Goal: Task Accomplishment & Management: Manage account settings

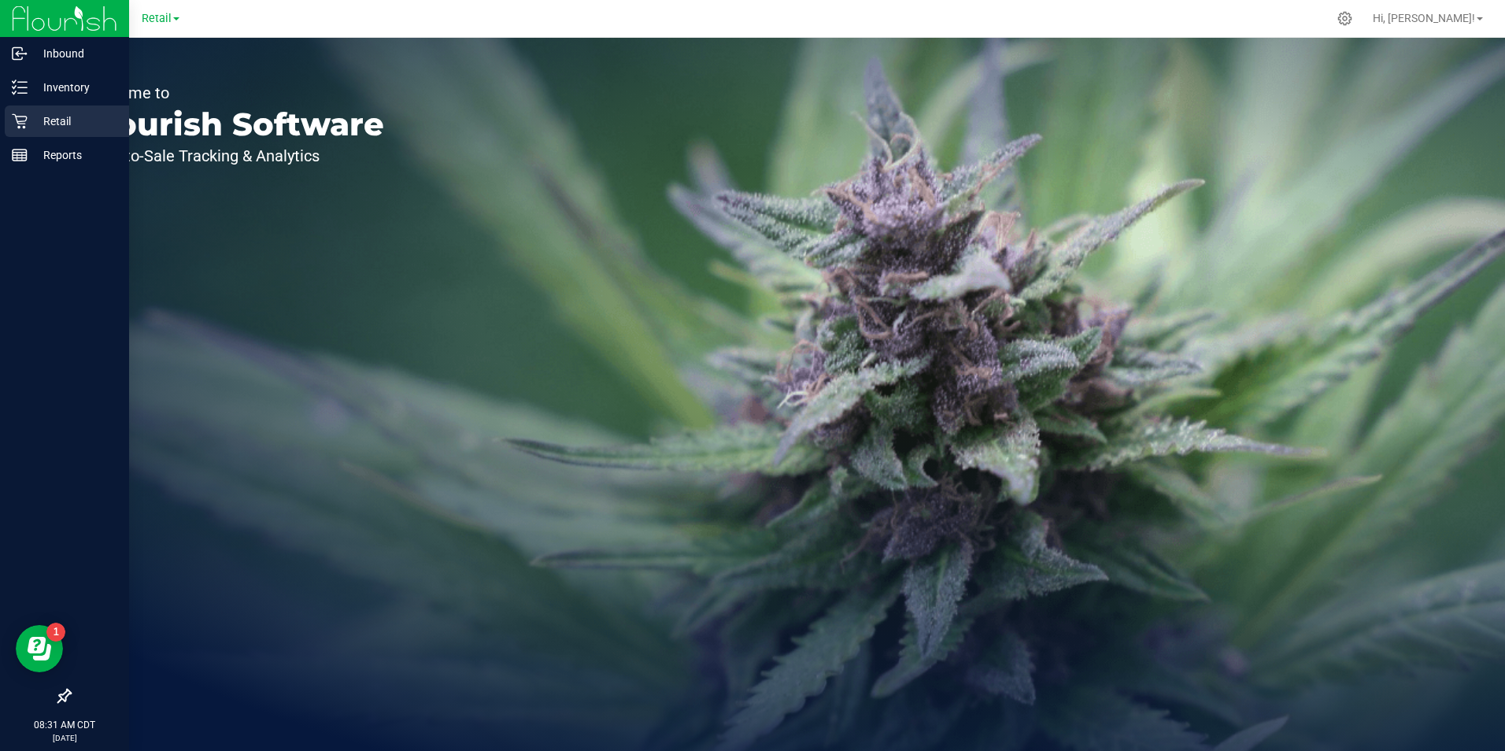
click at [54, 128] on p "Retail" at bounding box center [75, 121] width 94 height 19
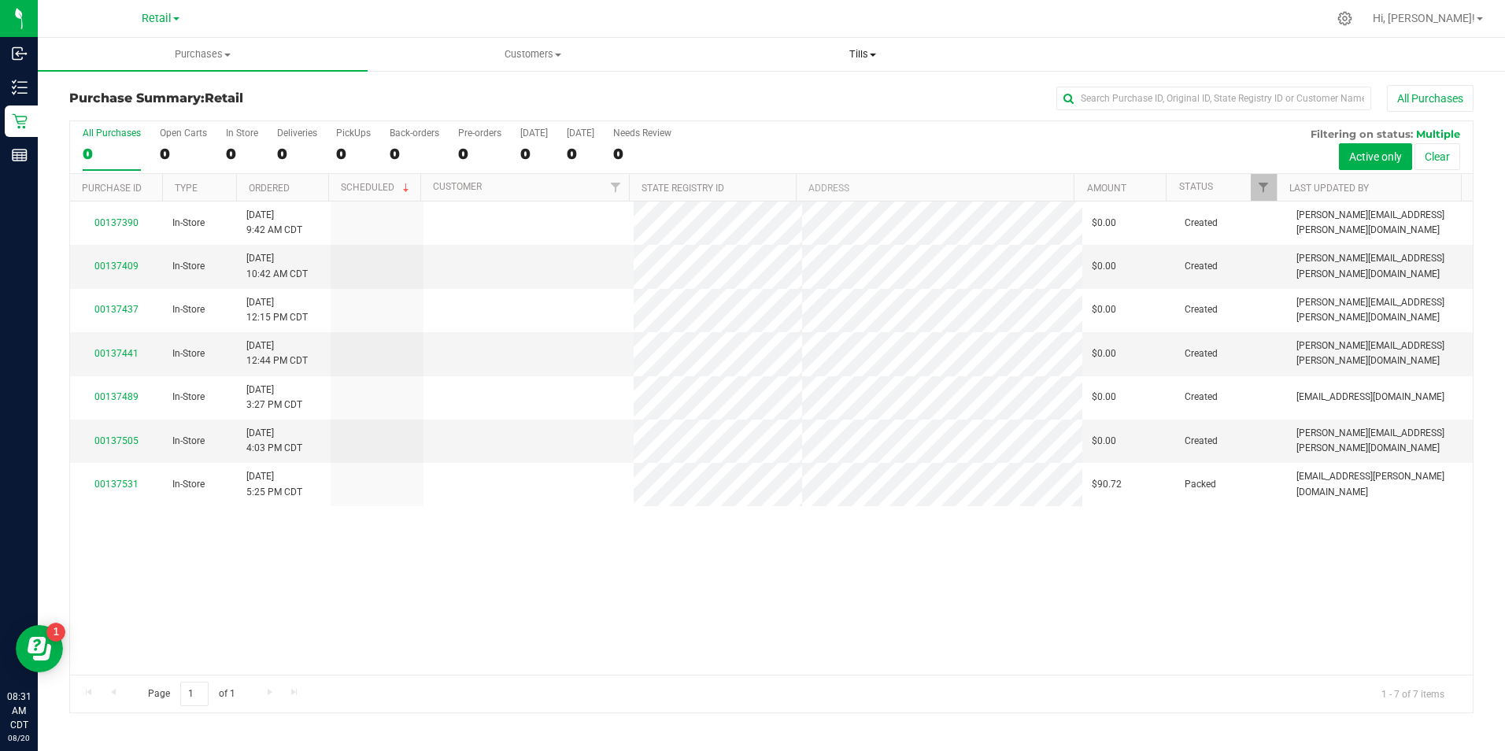
drag, startPoint x: 859, startPoint y: 48, endPoint x: 860, endPoint y: 56, distance: 8.0
click at [860, 48] on span "Tills" at bounding box center [863, 54] width 328 height 14
click at [801, 92] on span "Manage tills" at bounding box center [751, 94] width 106 height 13
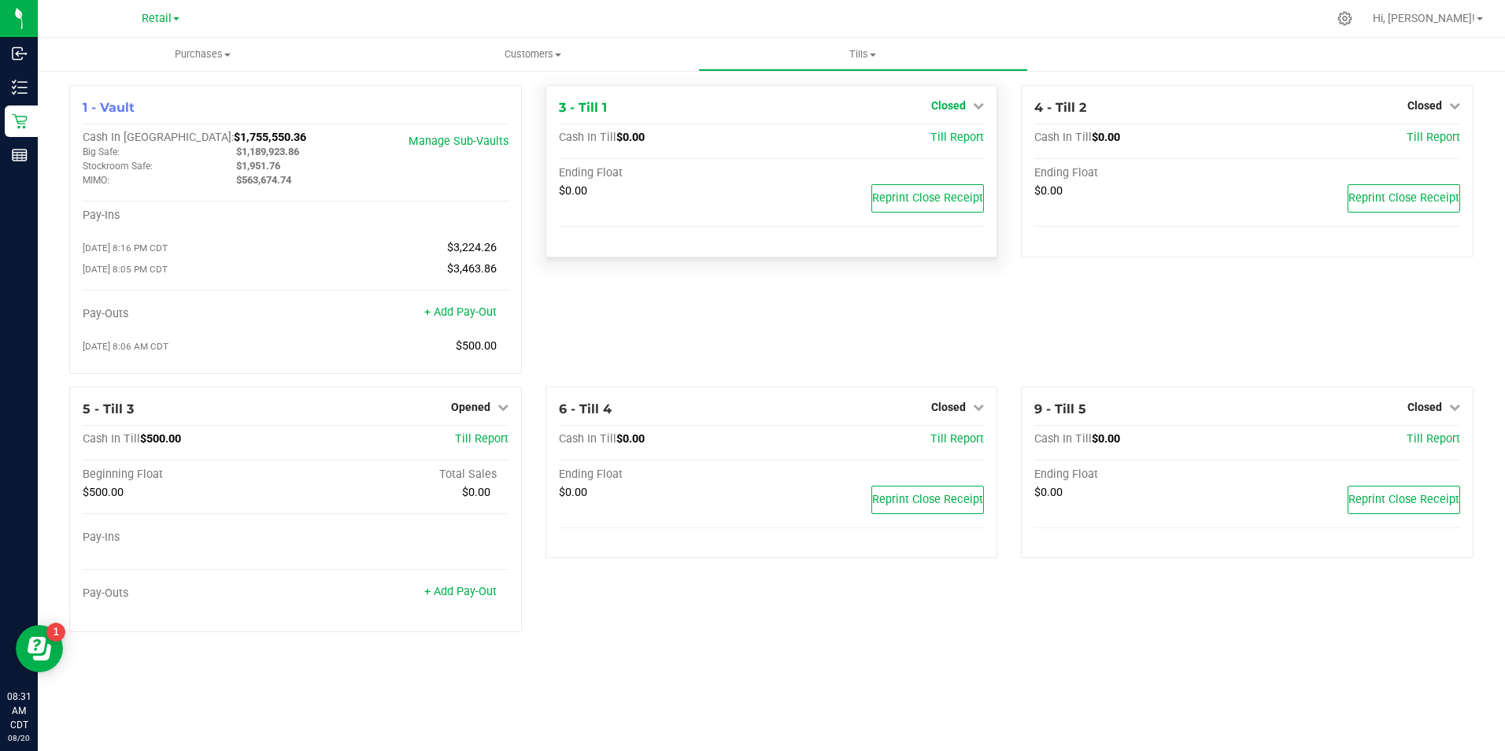
click at [978, 101] on icon at bounding box center [978, 105] width 11 height 11
click at [951, 135] on link "Open Till" at bounding box center [948, 138] width 42 height 13
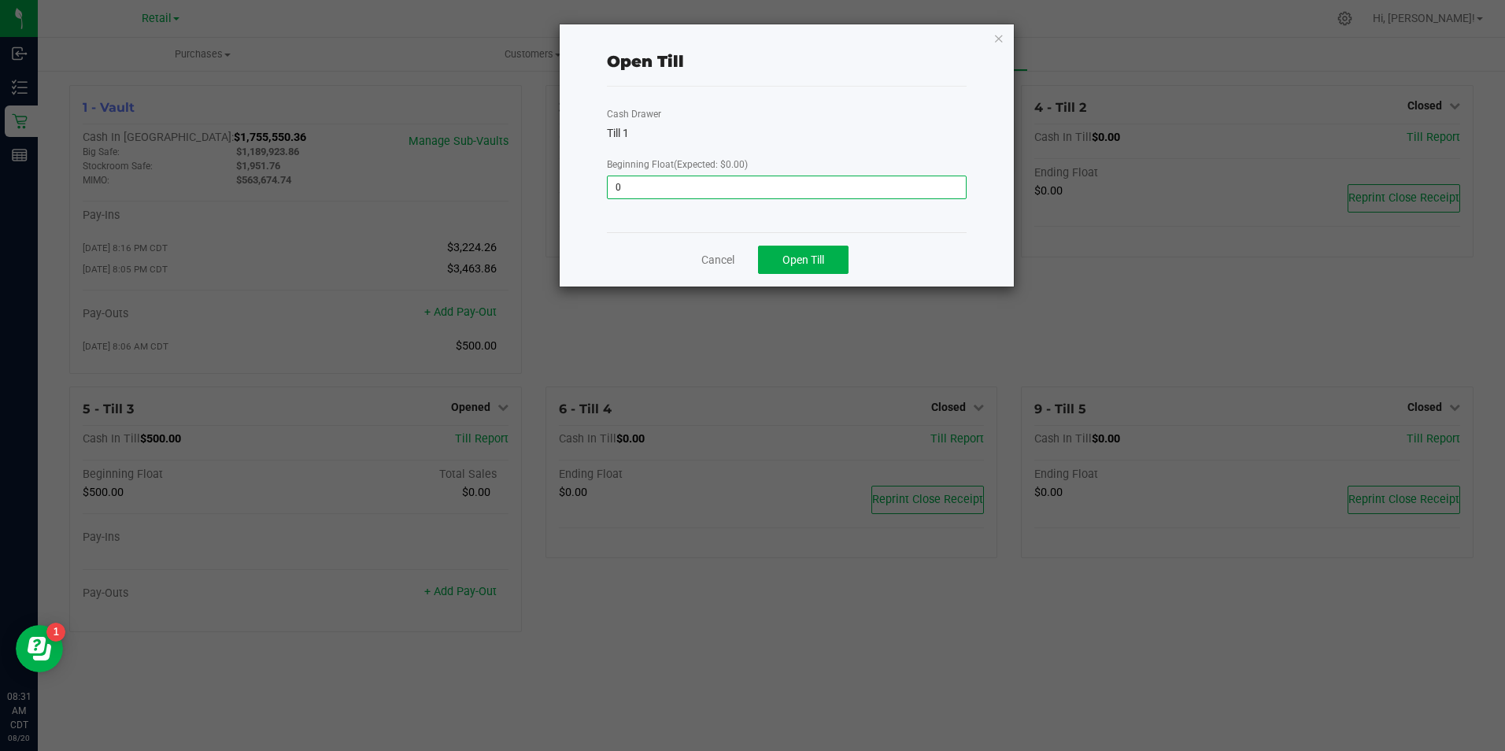
click at [771, 180] on input "0" at bounding box center [785, 187] width 357 height 22
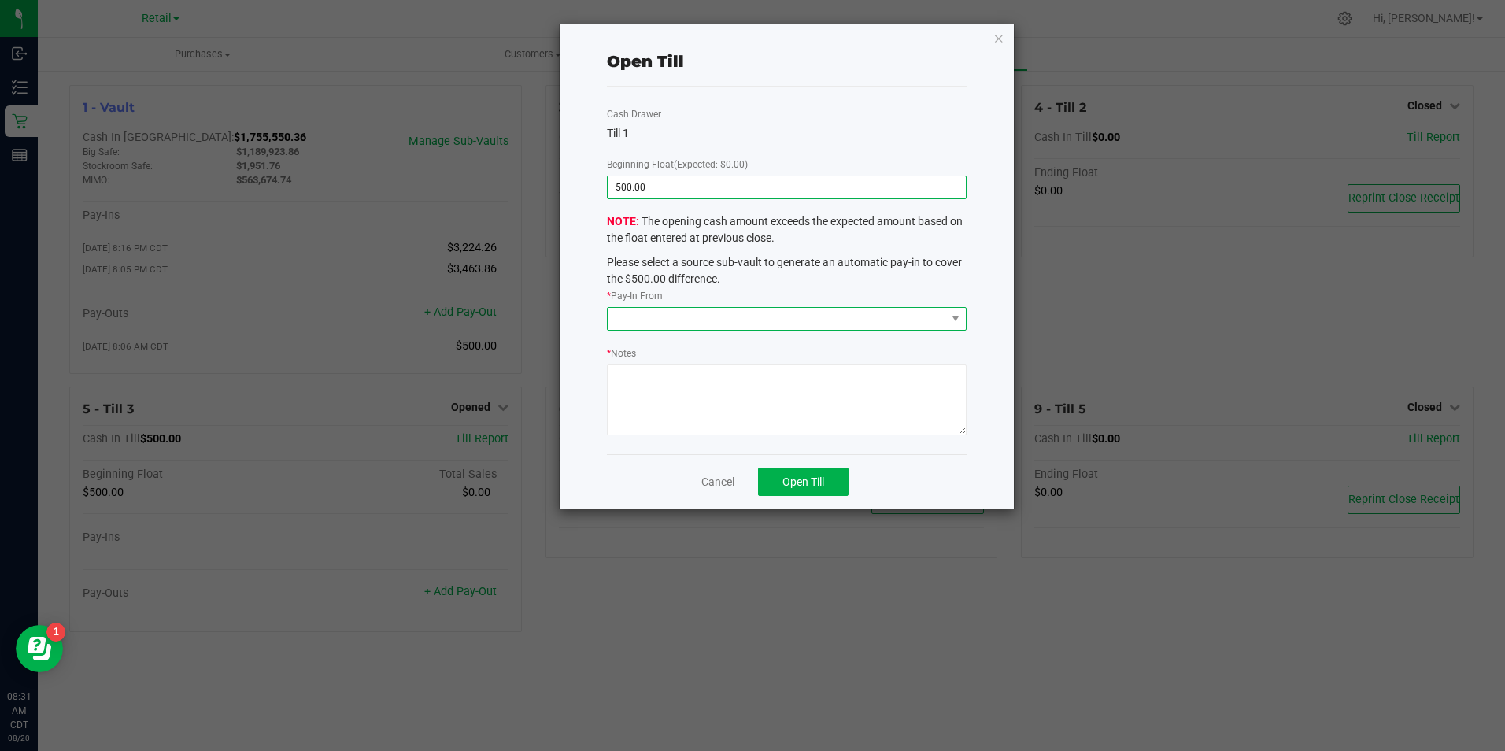
type input "$500.00"
click at [674, 317] on span at bounding box center [776, 319] width 338 height 22
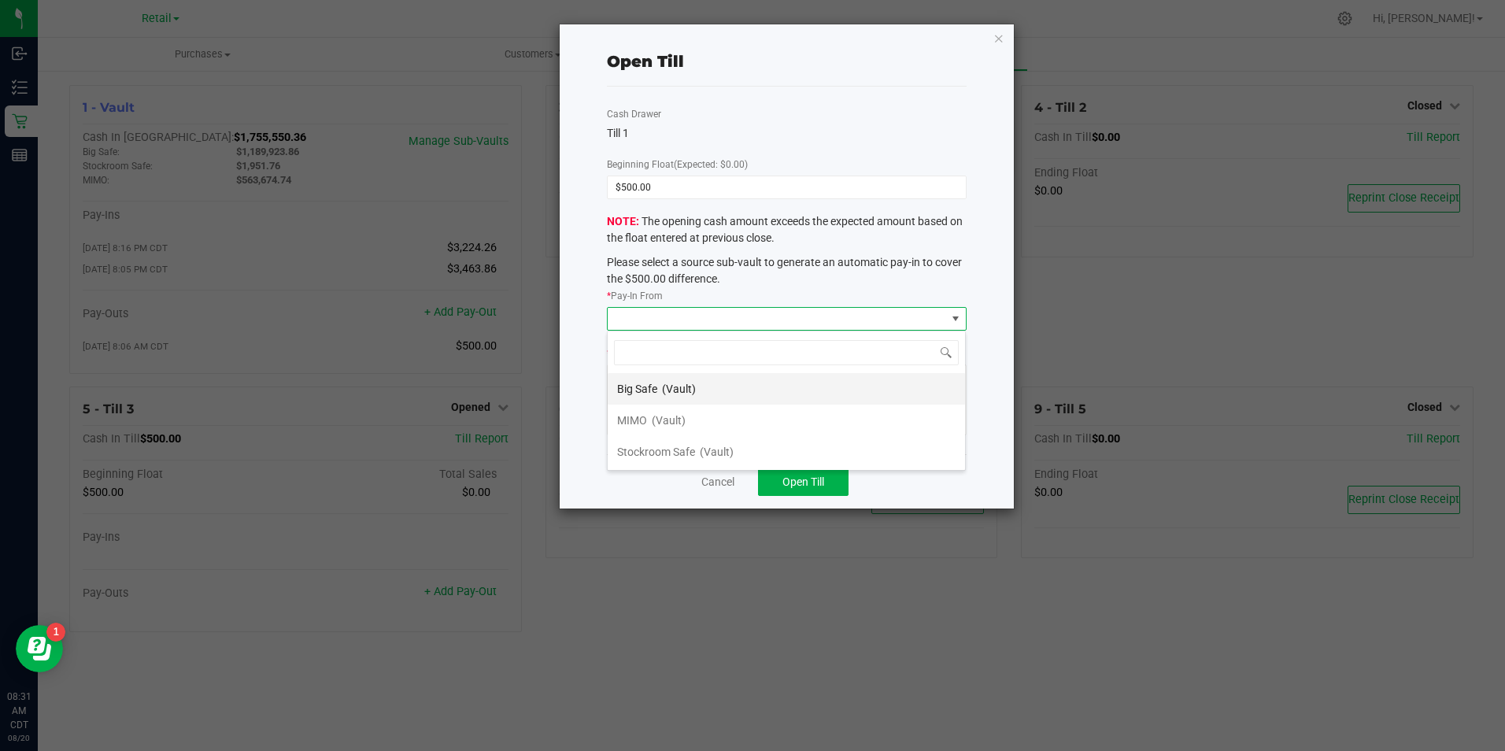
scroll to position [24, 359]
click at [655, 423] on span "(Vault)" at bounding box center [669, 420] width 34 height 13
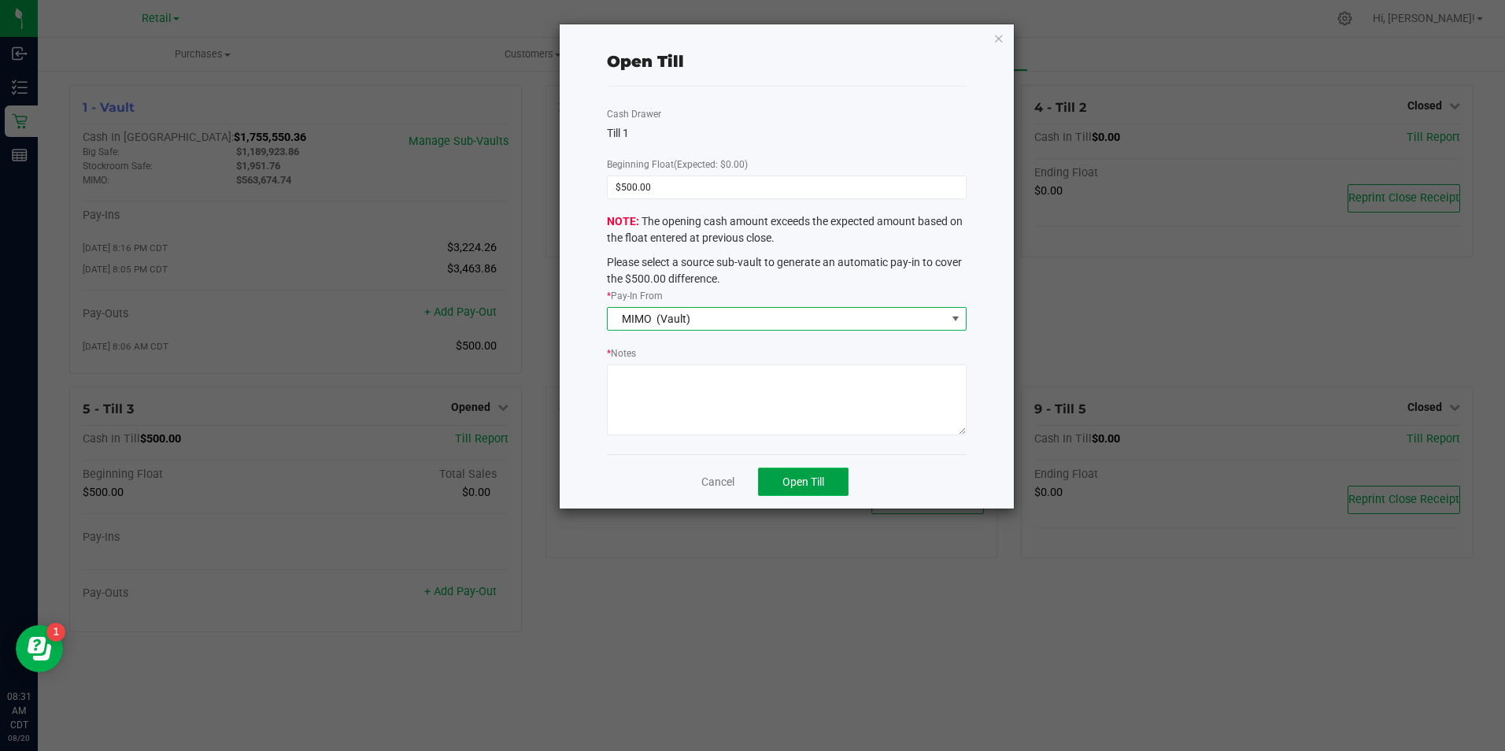
click at [805, 475] on span "Open Till" at bounding box center [803, 481] width 42 height 13
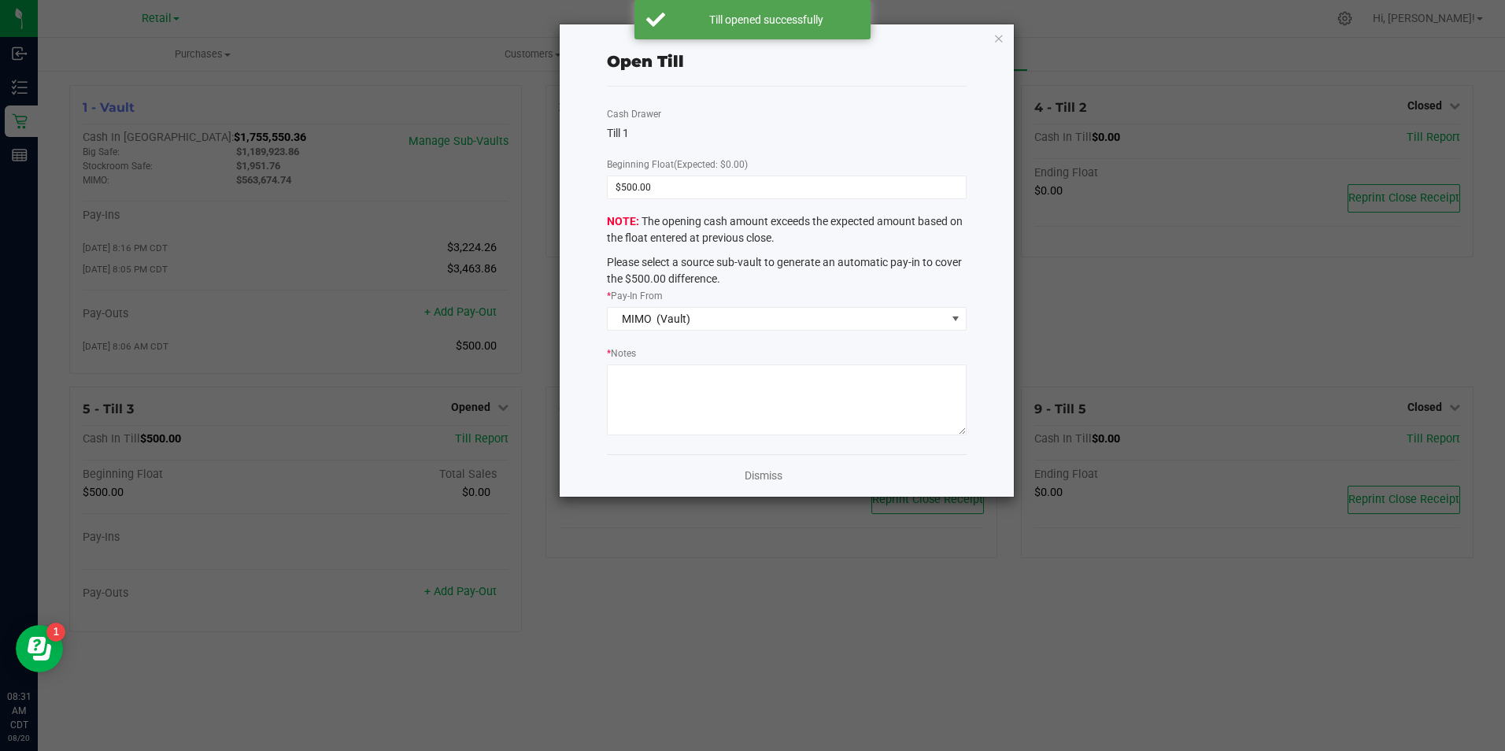
click at [766, 467] on div "Dismiss" at bounding box center [786, 475] width 359 height 42
click at [766, 474] on link "Dismiss" at bounding box center [763, 475] width 38 height 17
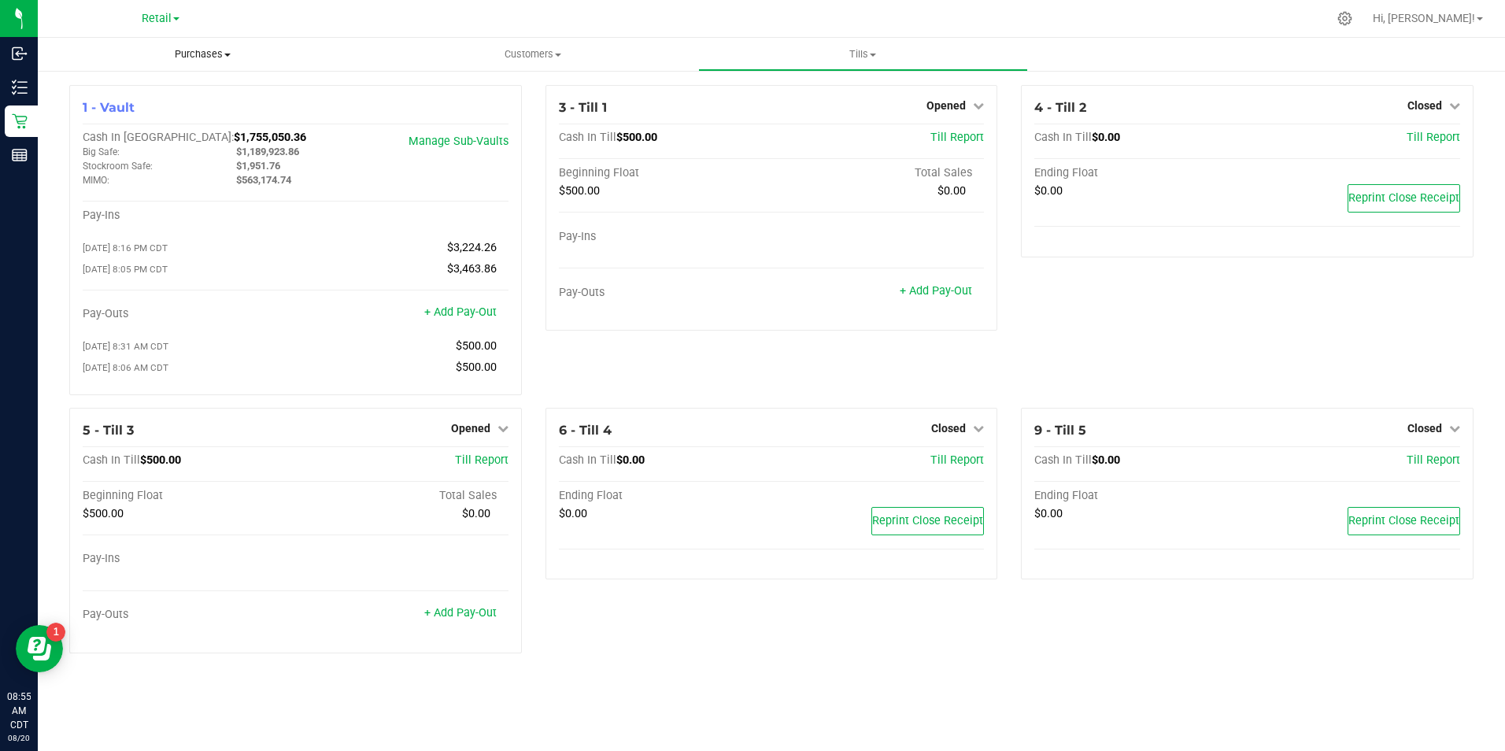
click at [229, 54] on span at bounding box center [227, 55] width 6 height 3
click at [169, 96] on span "Summary of purchases" at bounding box center [118, 94] width 161 height 13
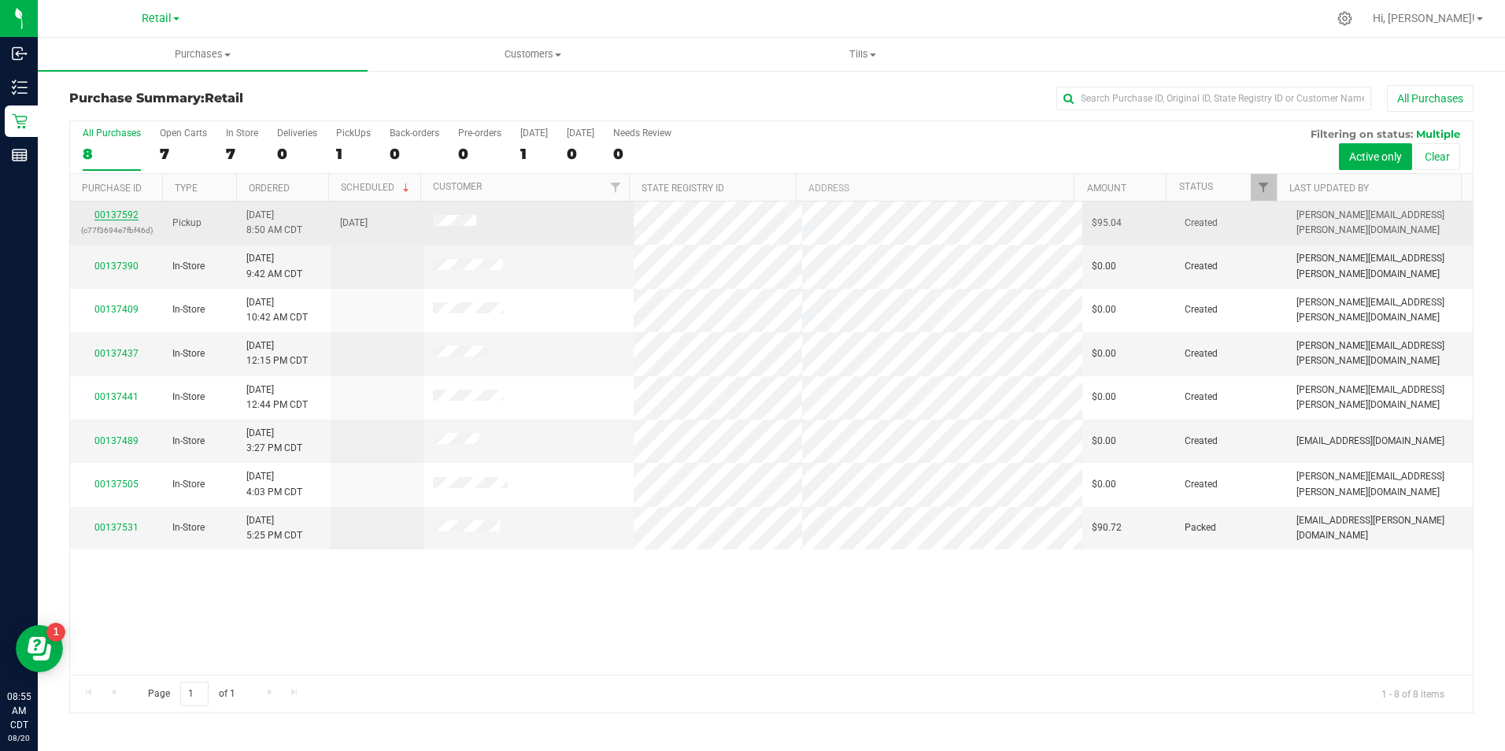
click at [126, 217] on link "00137592" at bounding box center [116, 214] width 44 height 11
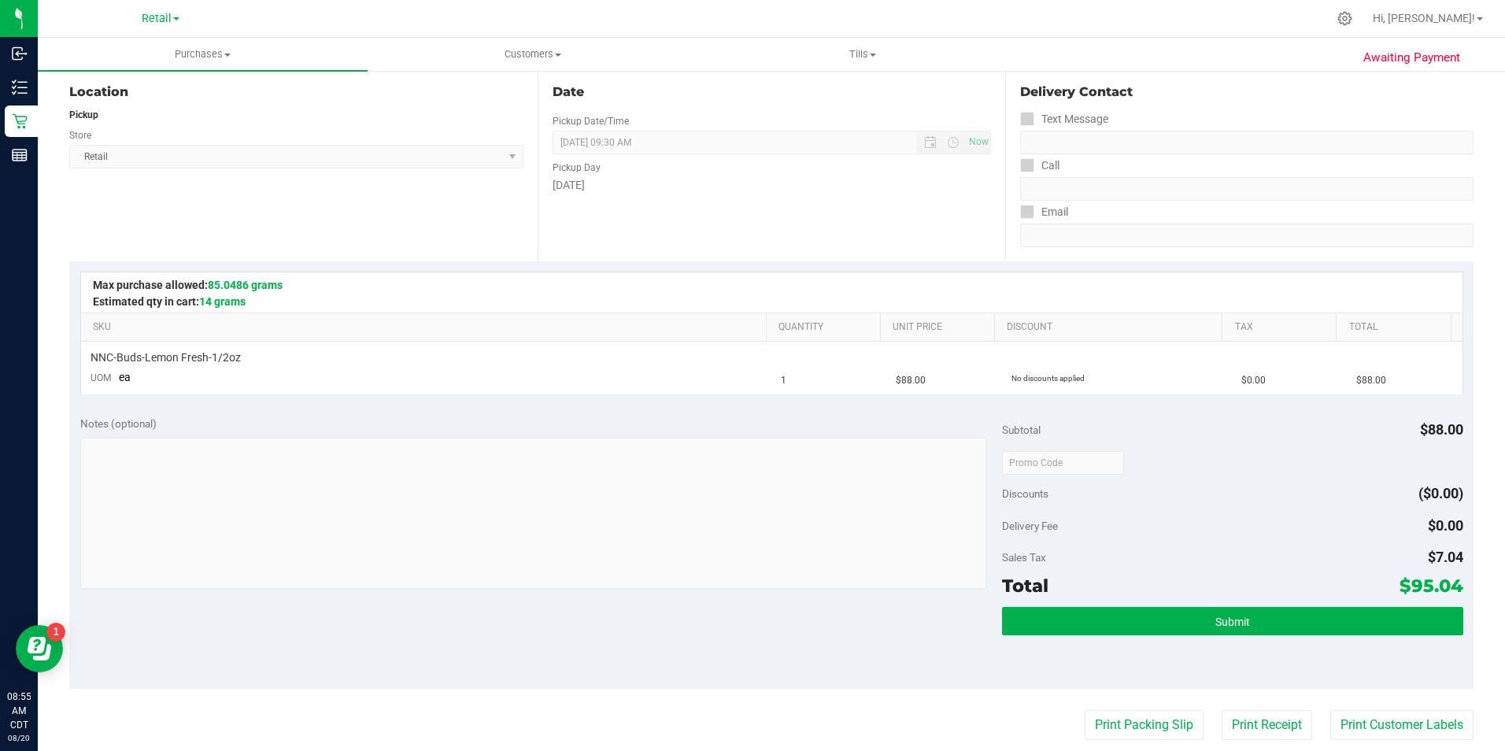
scroll to position [242, 0]
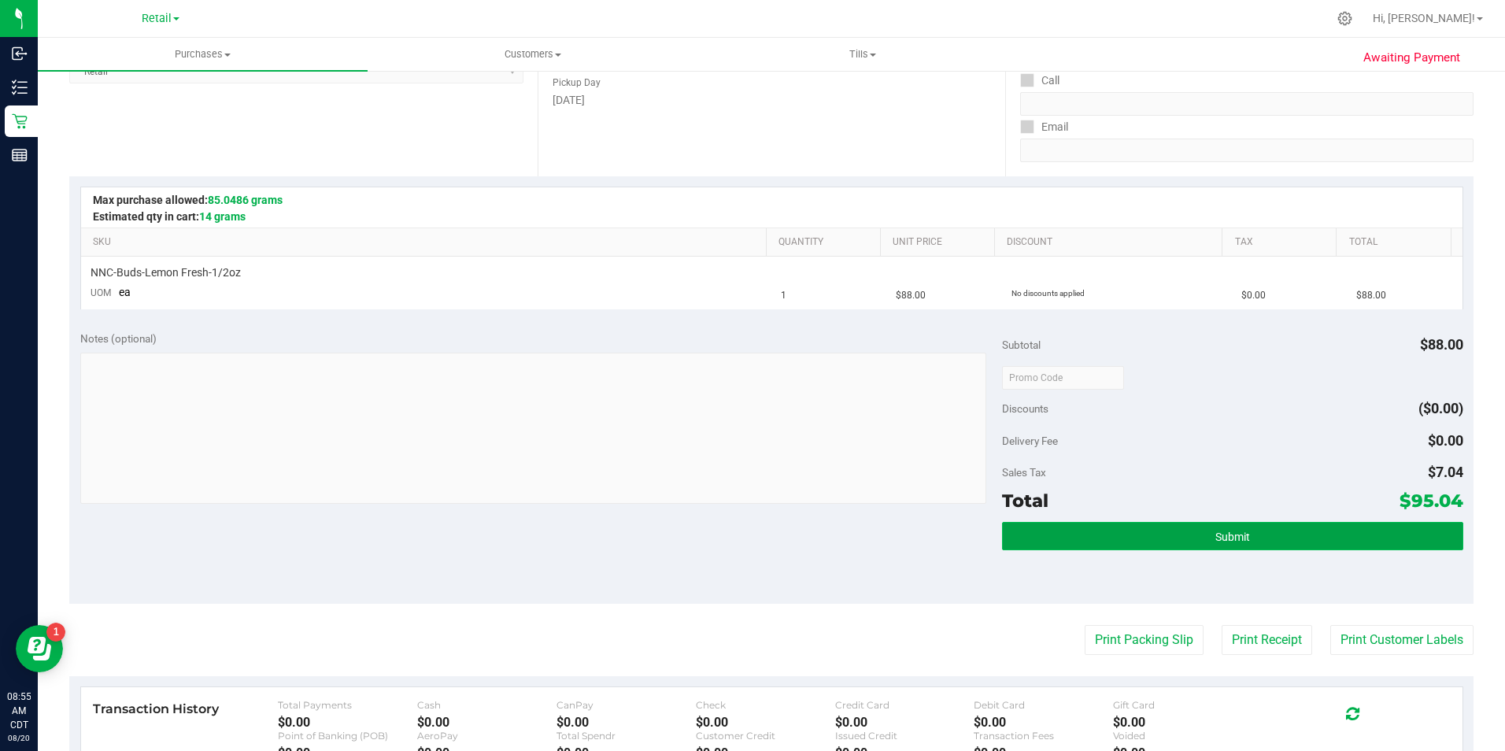
click at [1153, 530] on button "Submit" at bounding box center [1232, 536] width 461 height 28
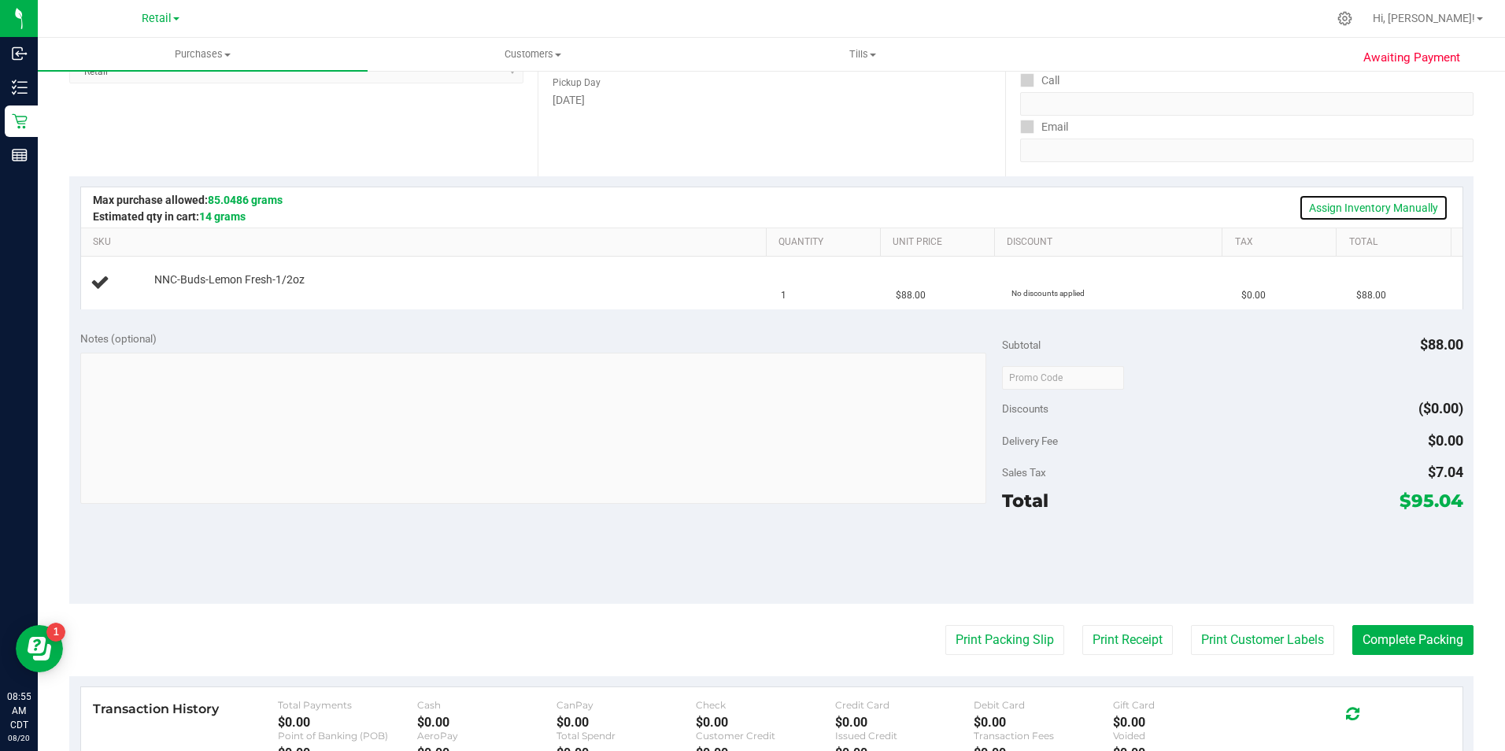
click at [1342, 201] on link "Assign Inventory Manually" at bounding box center [1373, 207] width 150 height 27
click at [185, 285] on link "Add Package" at bounding box center [182, 290] width 57 height 11
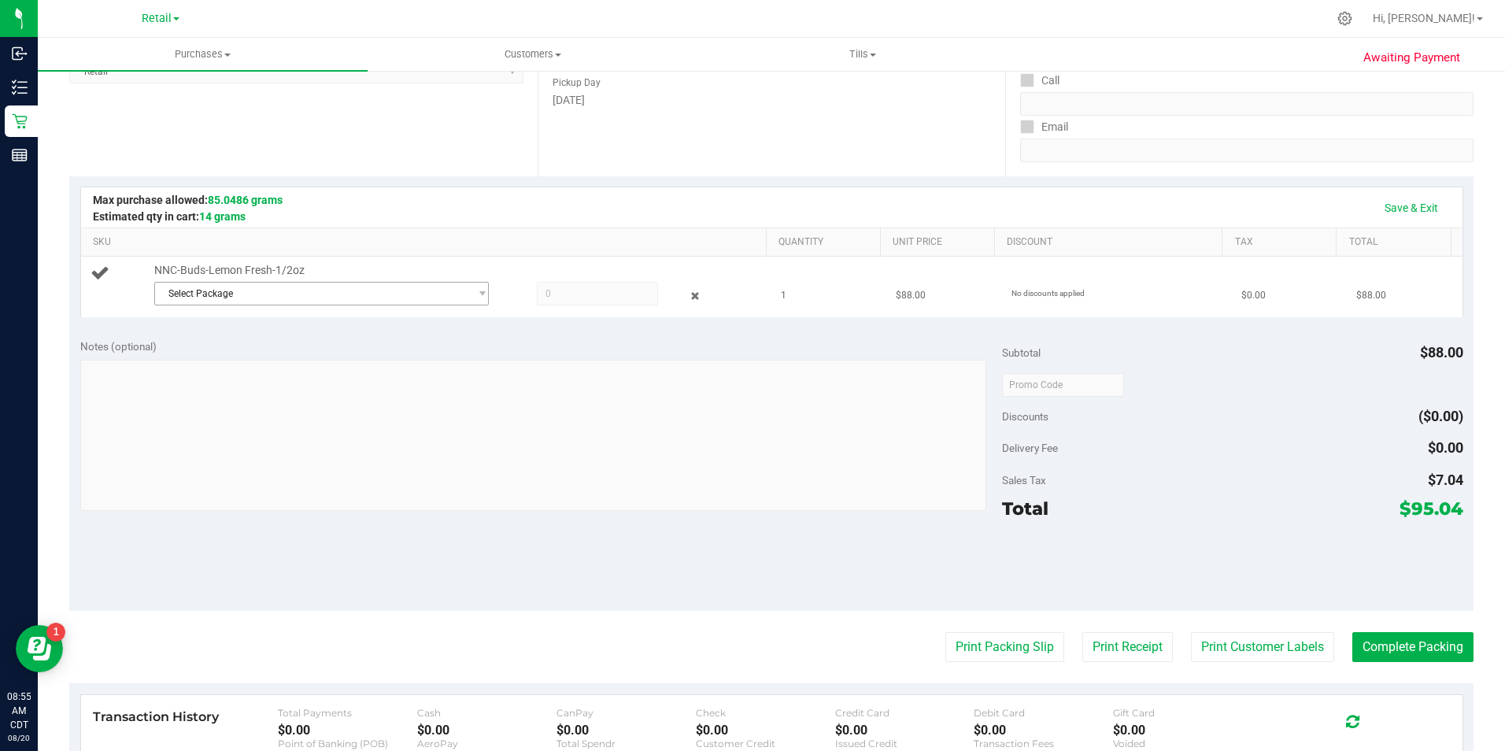
click at [259, 290] on span "Select Package" at bounding box center [312, 294] width 314 height 22
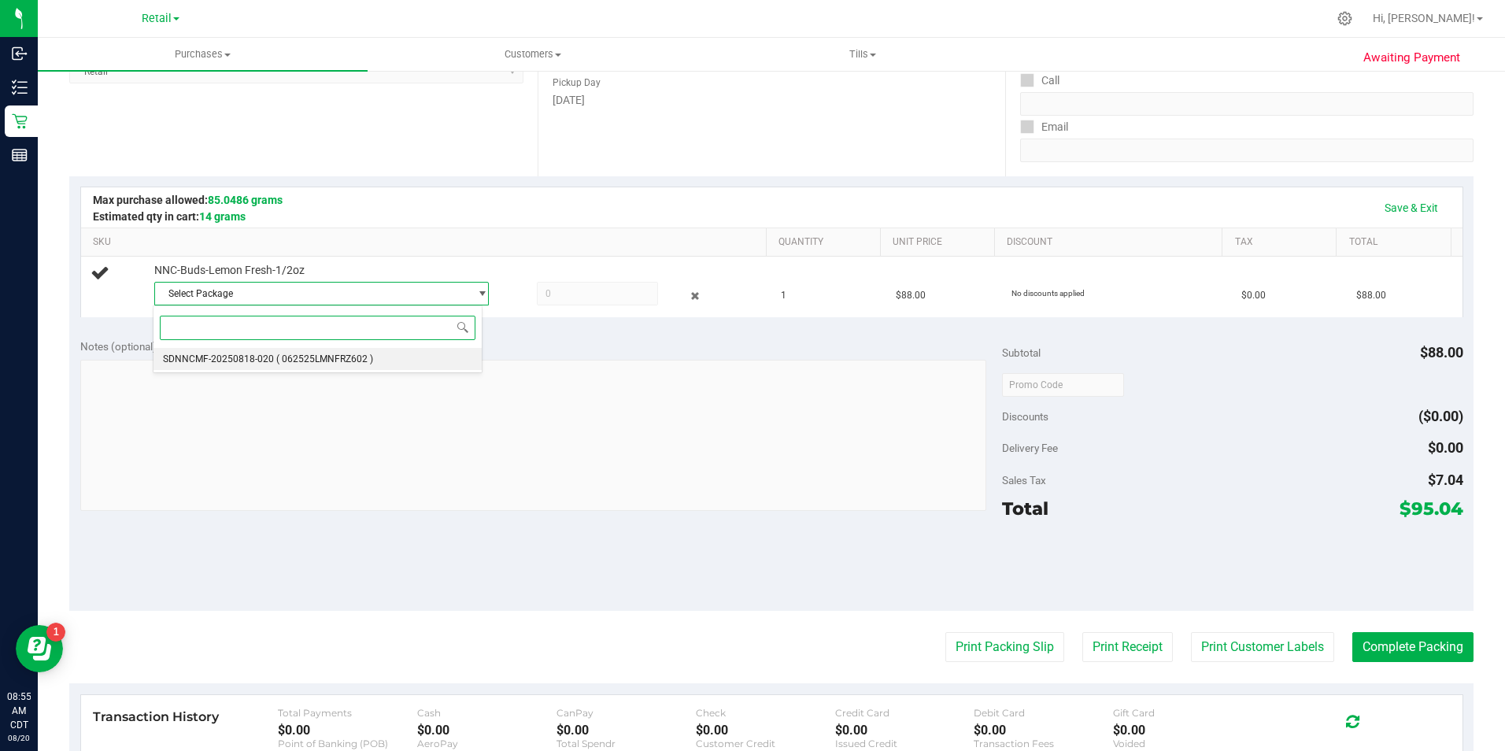
click at [275, 369] on li "SDNNCMF-20250818-020 ( 062525LMNFRZ602 )" at bounding box center [316, 359] width 327 height 22
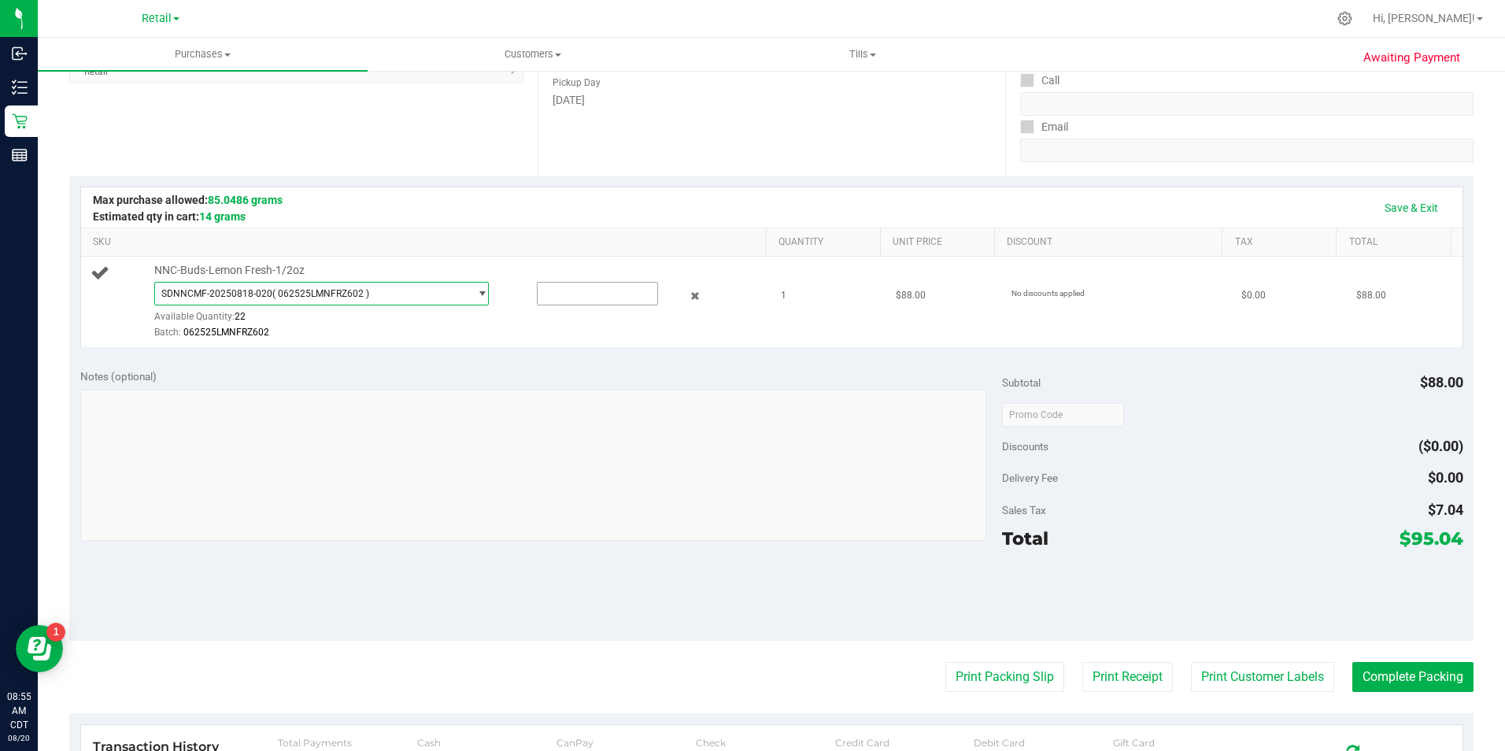
click at [578, 293] on input "text" at bounding box center [597, 294] width 120 height 22
type input "1"
type input "1.0000"
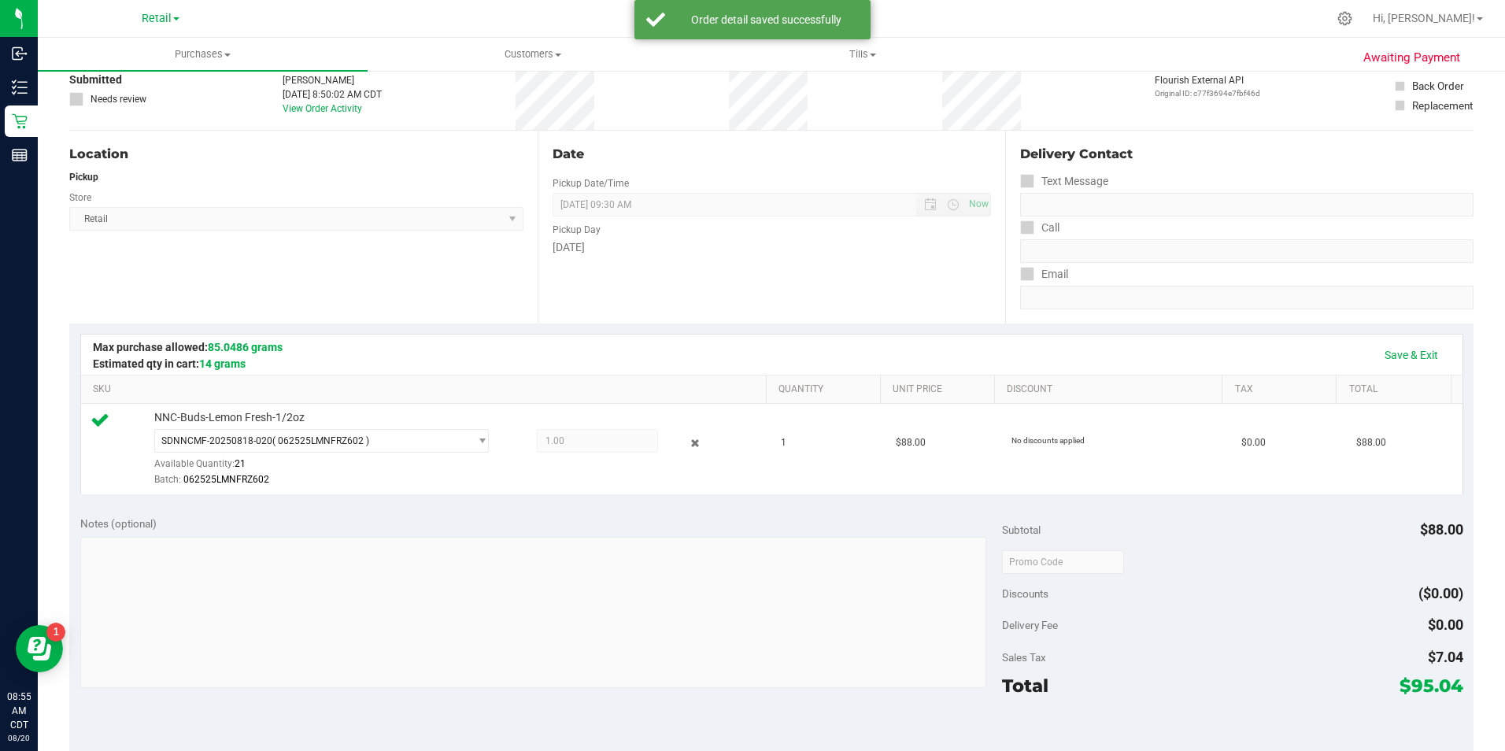
scroll to position [96, 0]
click at [1405, 351] on link "Save & Exit" at bounding box center [1411, 353] width 74 height 27
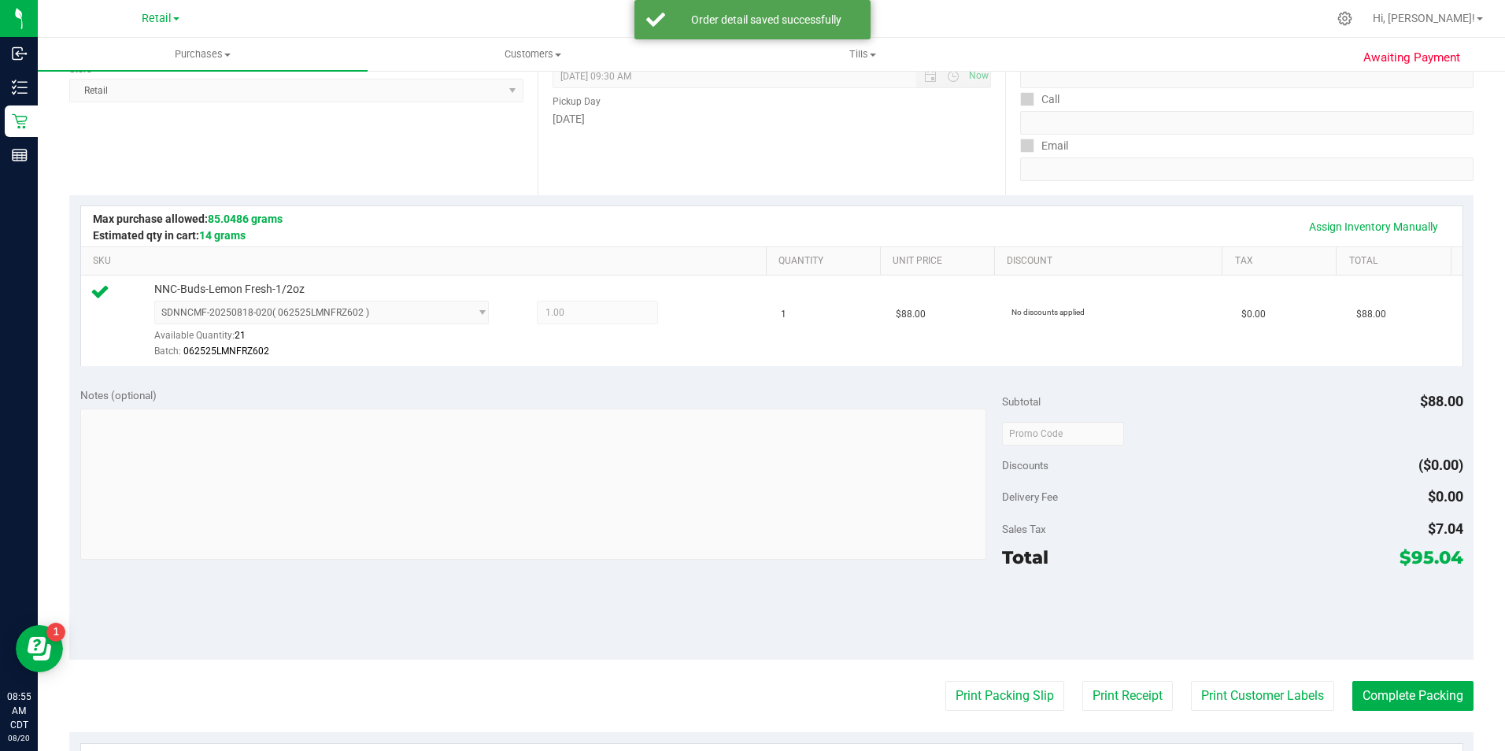
scroll to position [392, 0]
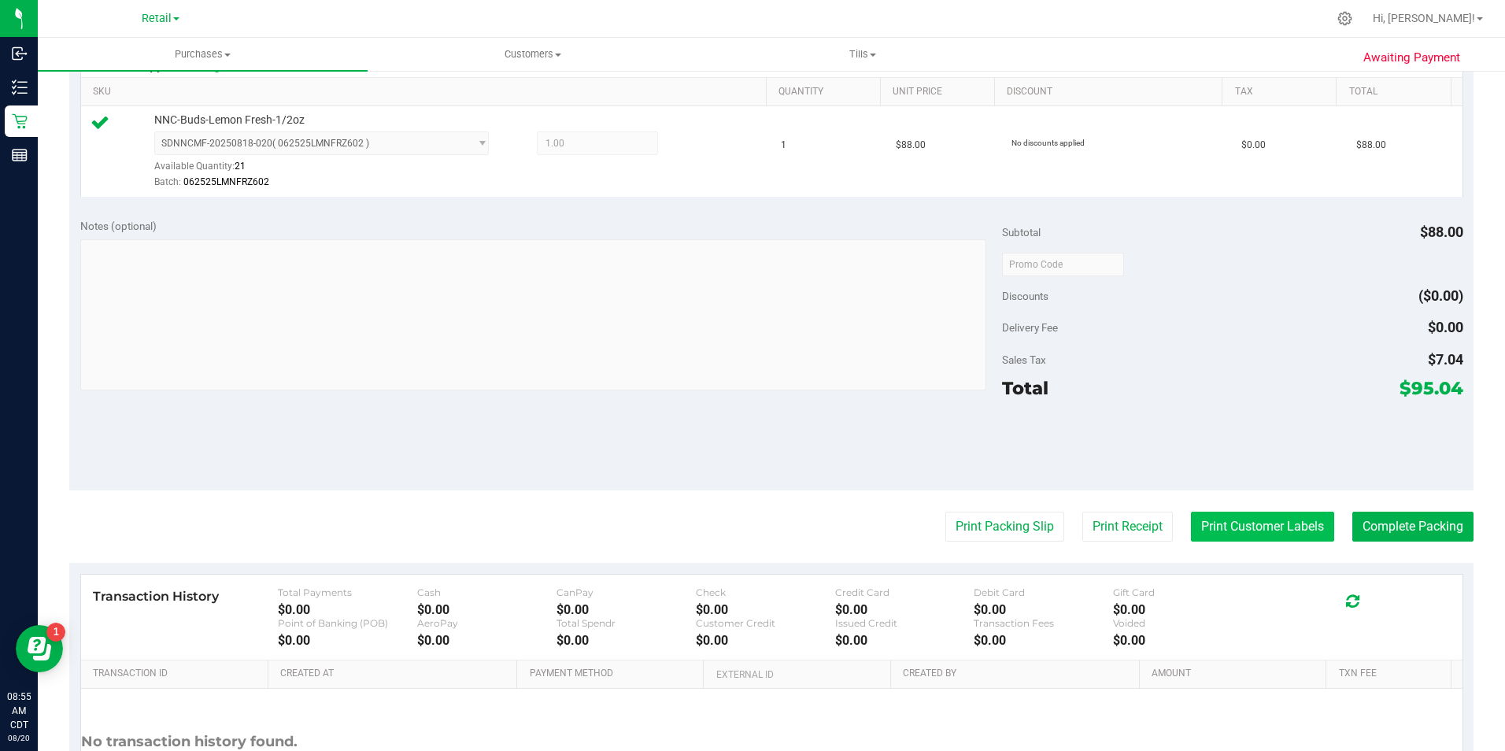
click at [1236, 521] on button "Print Customer Labels" at bounding box center [1262, 526] width 143 height 30
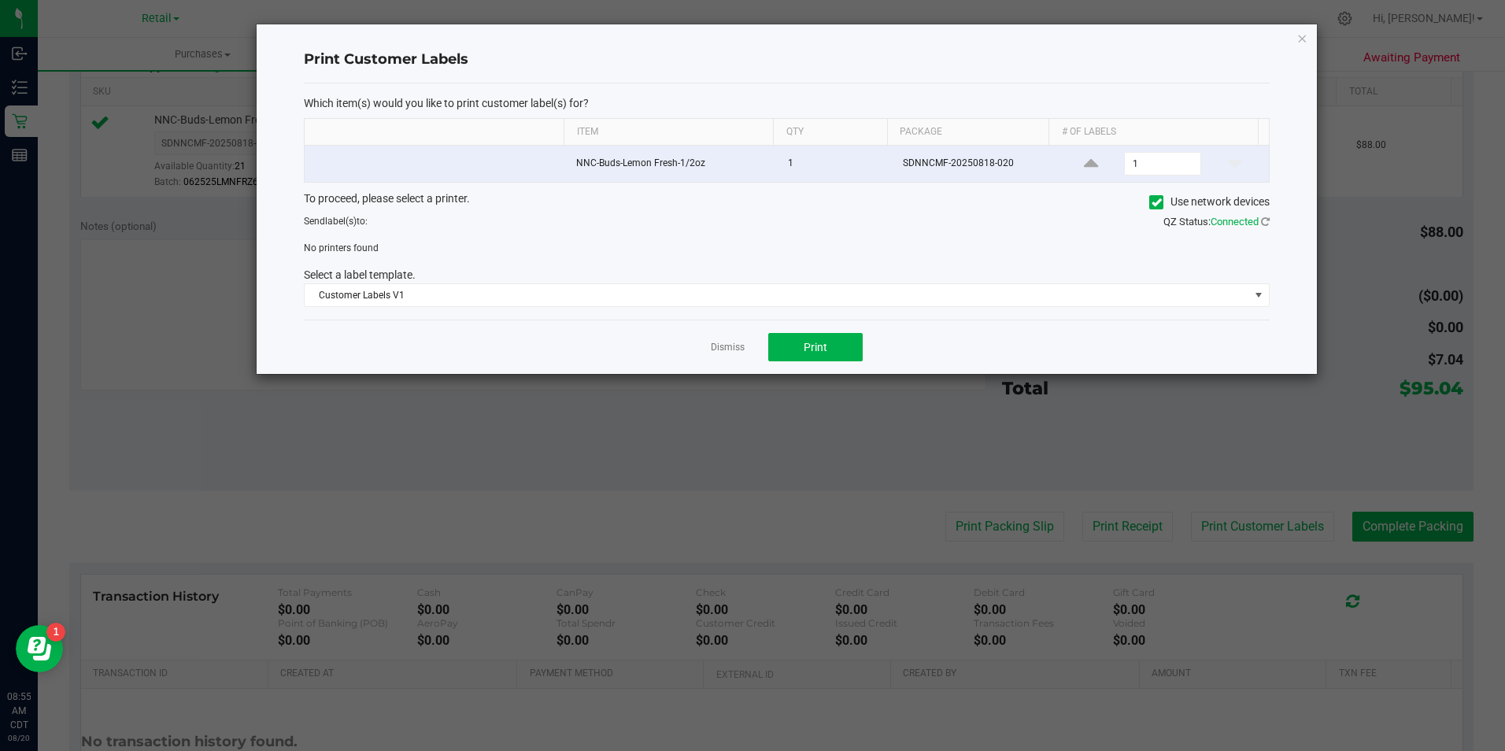
click at [1154, 202] on icon at bounding box center [1156, 202] width 10 height 0
click at [0, 0] on input "Use network devices" at bounding box center [0, 0] width 0 height 0
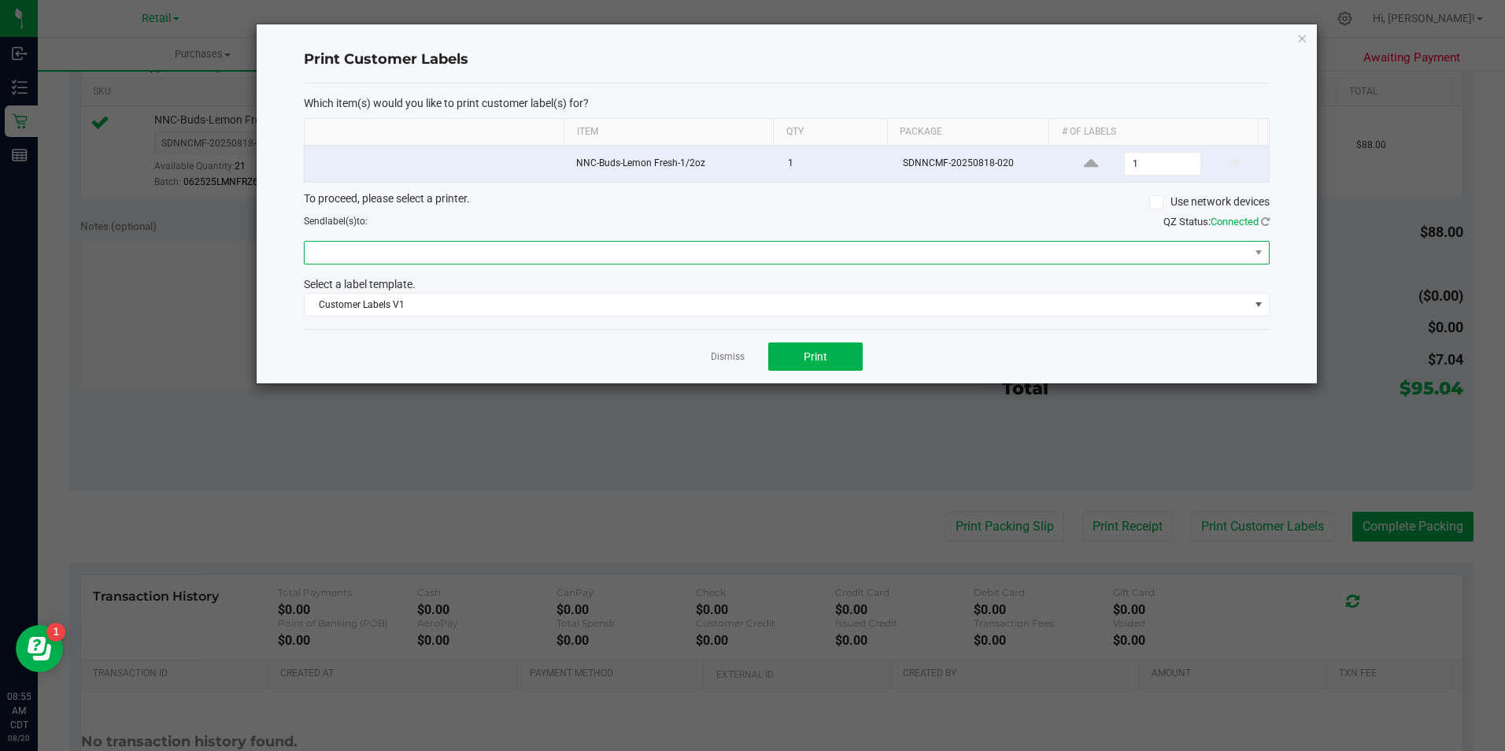
click at [784, 244] on span at bounding box center [777, 253] width 944 height 22
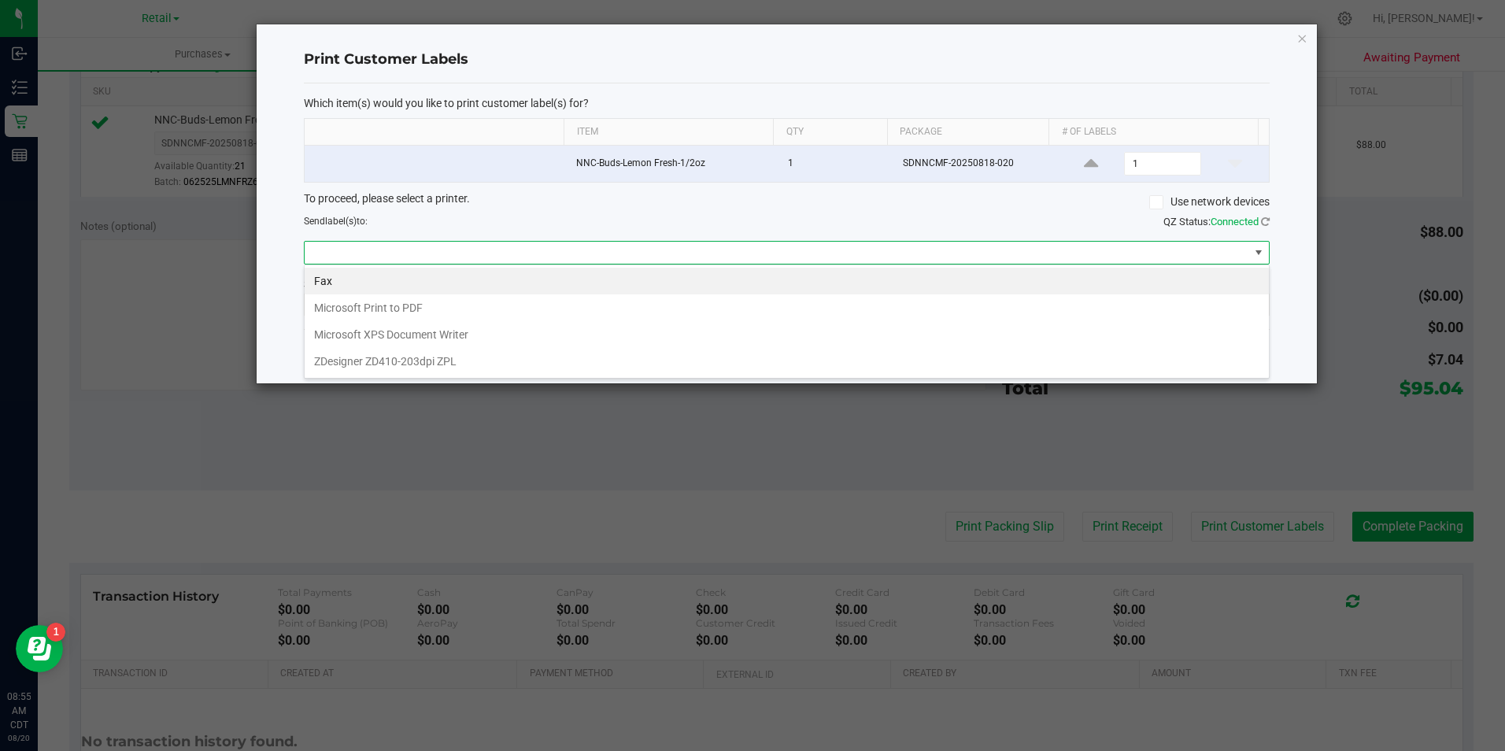
scroll to position [24, 966]
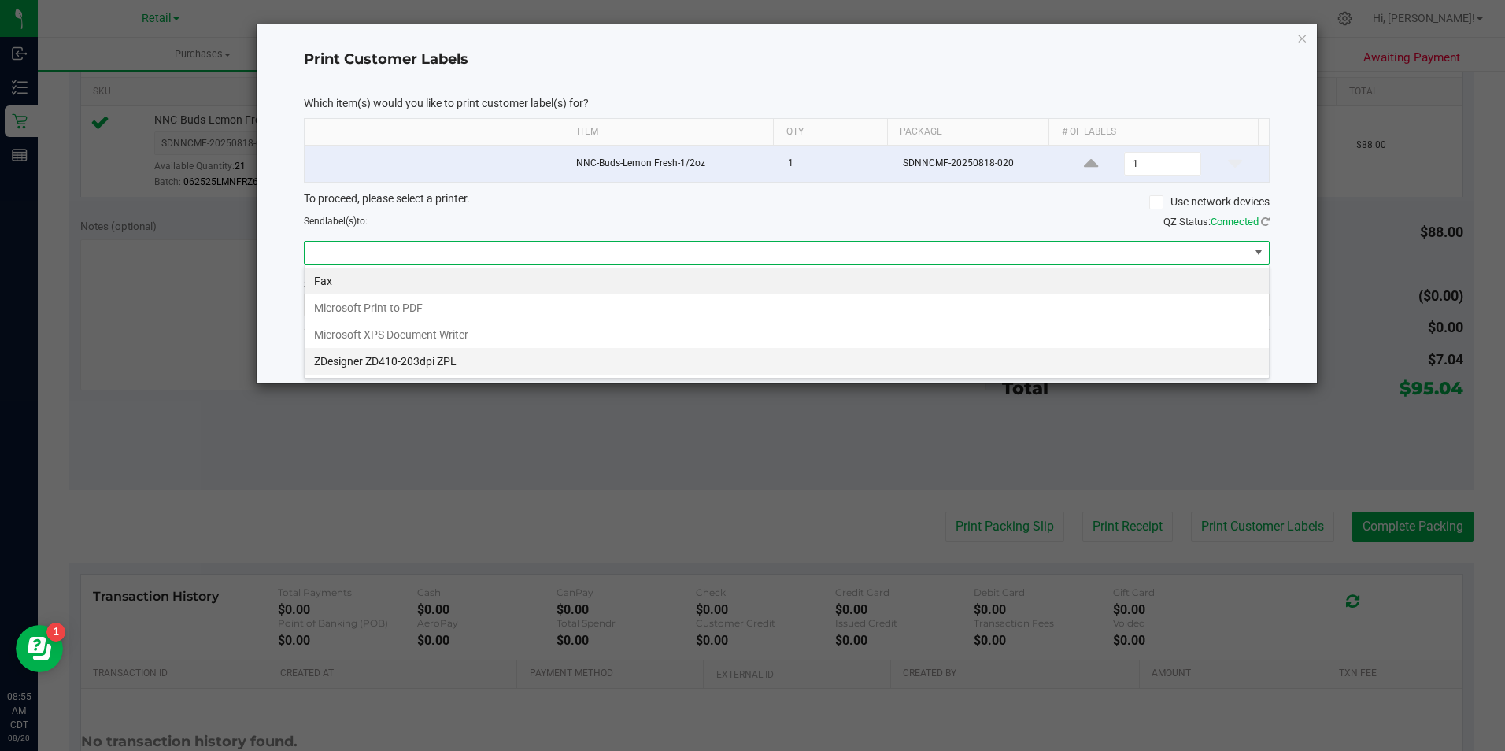
click at [534, 367] on ZPL "ZDesigner ZD410-203dpi ZPL" at bounding box center [787, 361] width 964 height 27
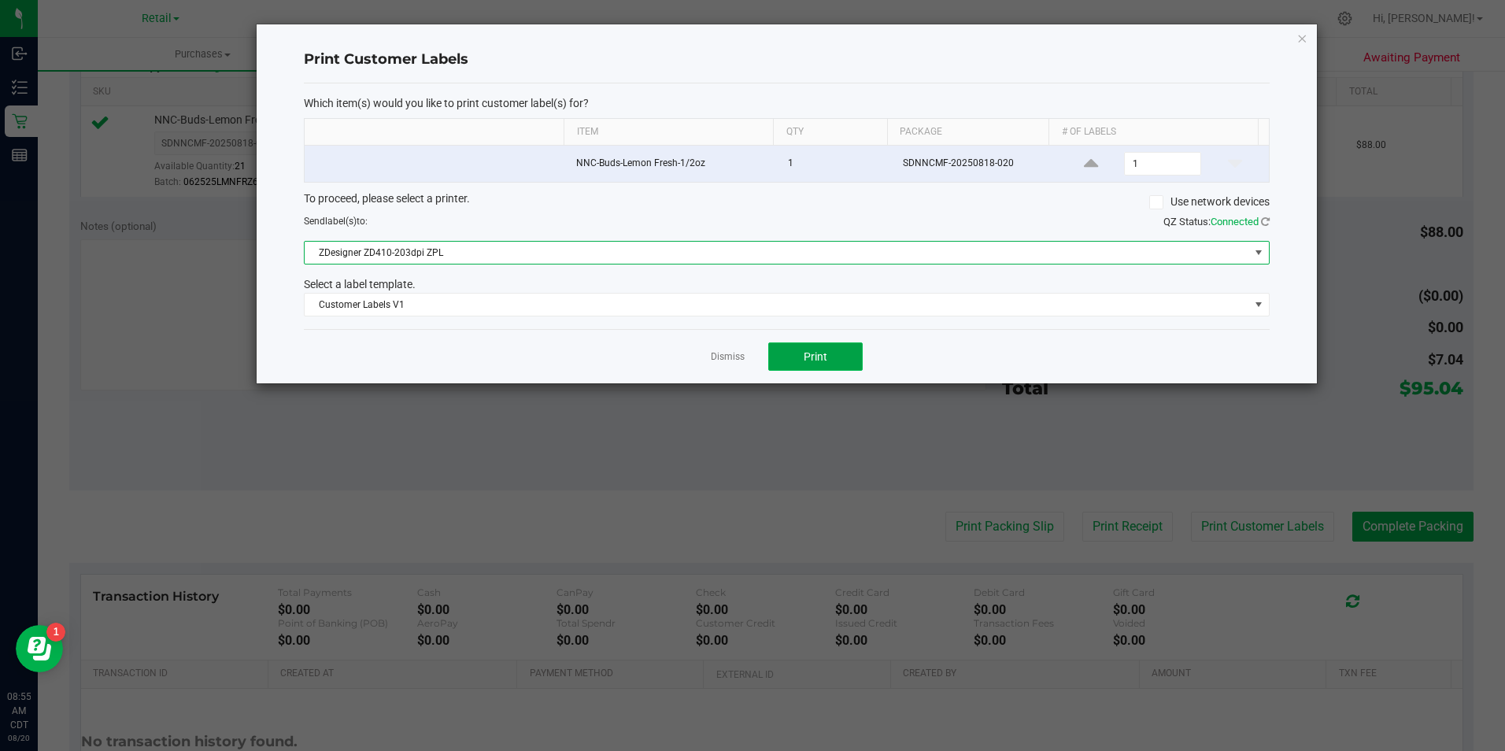
click at [836, 355] on button "Print" at bounding box center [815, 356] width 94 height 28
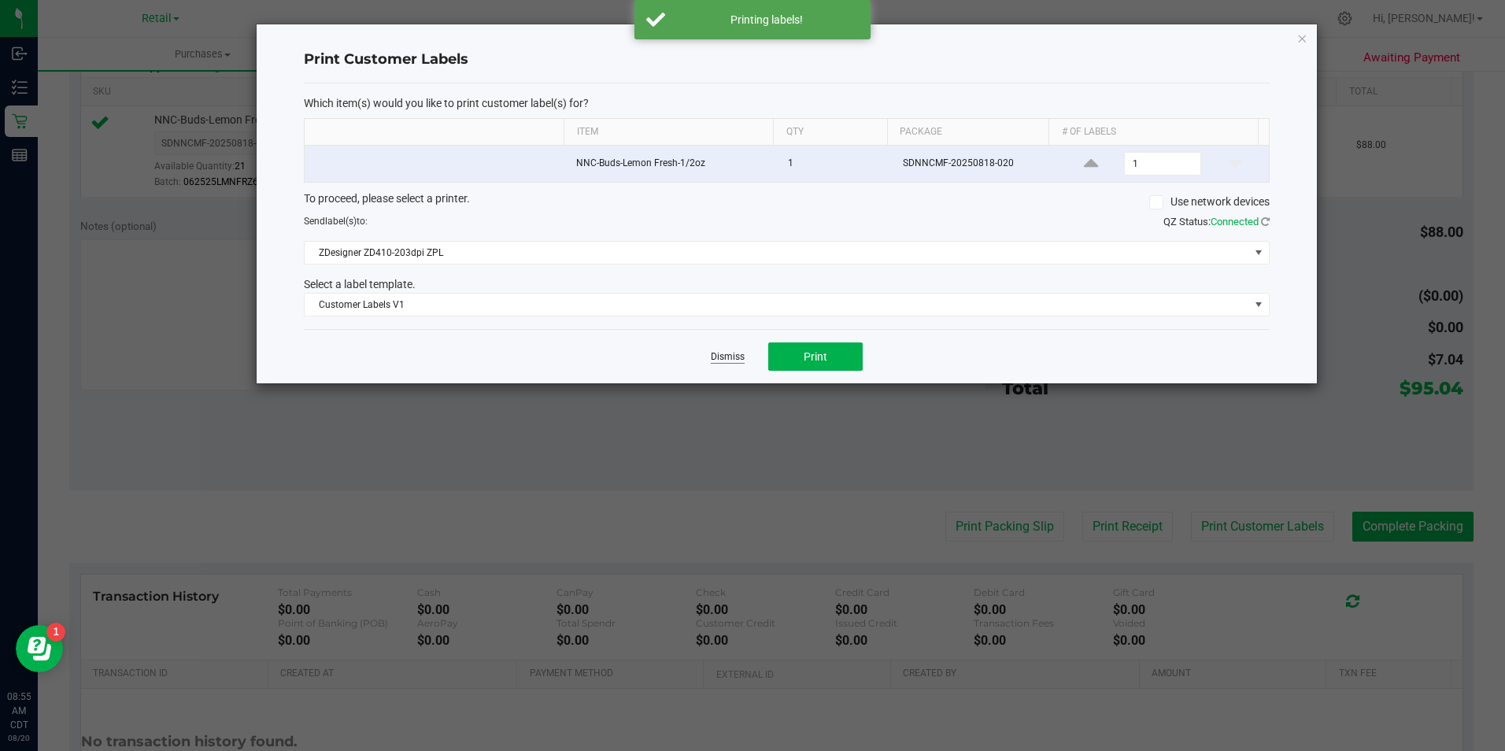
click at [729, 360] on link "Dismiss" at bounding box center [728, 356] width 34 height 13
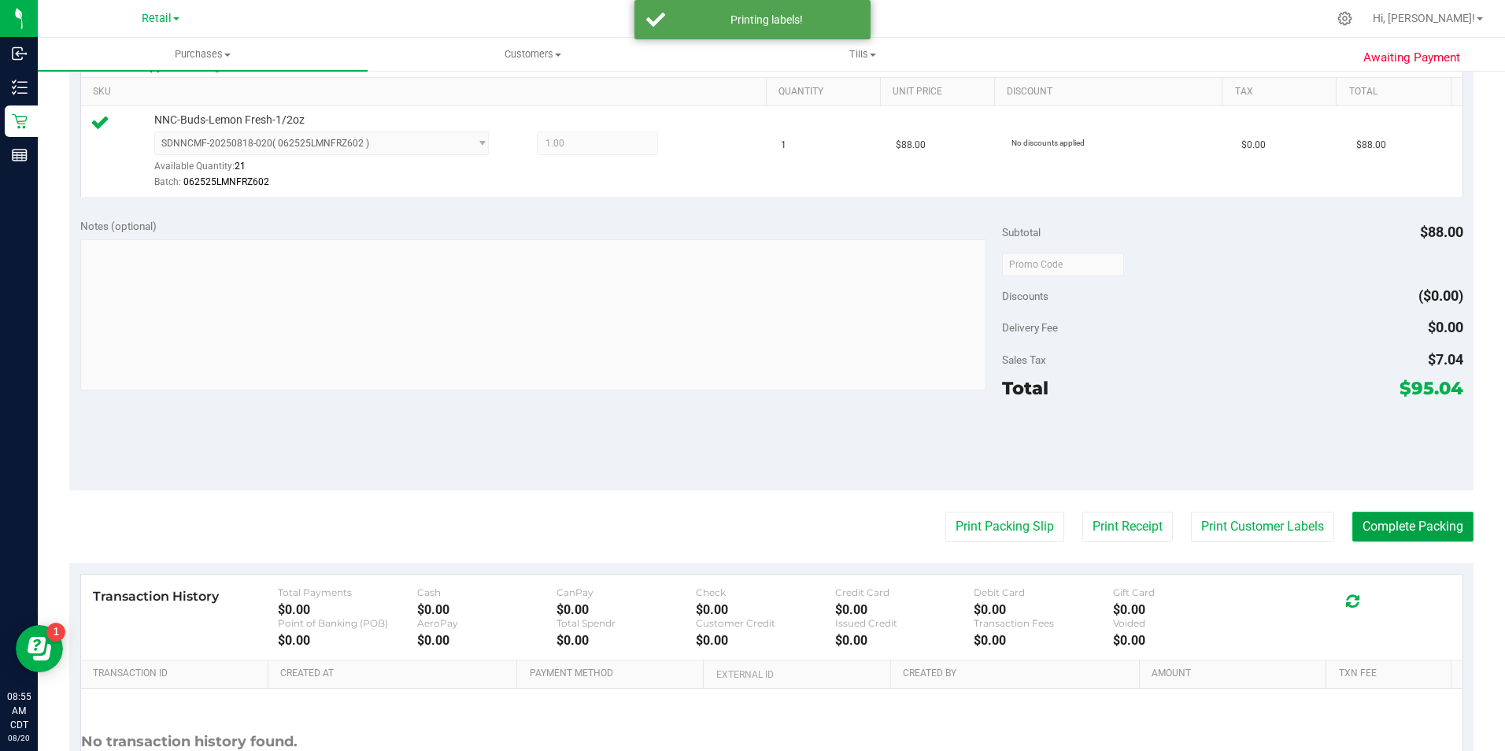
click at [1379, 523] on button "Complete Packing" at bounding box center [1412, 526] width 121 height 30
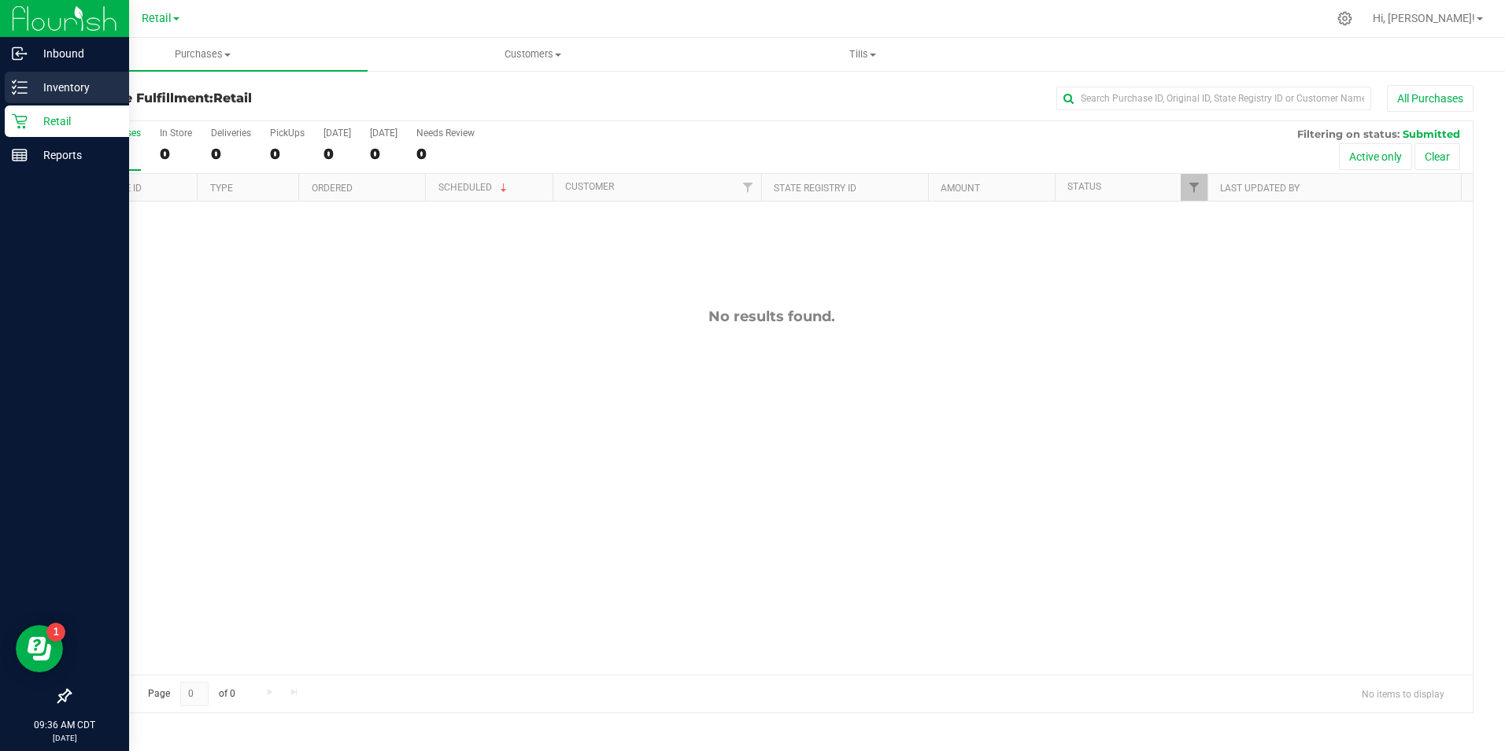
click at [32, 89] on p "Inventory" at bounding box center [75, 87] width 94 height 19
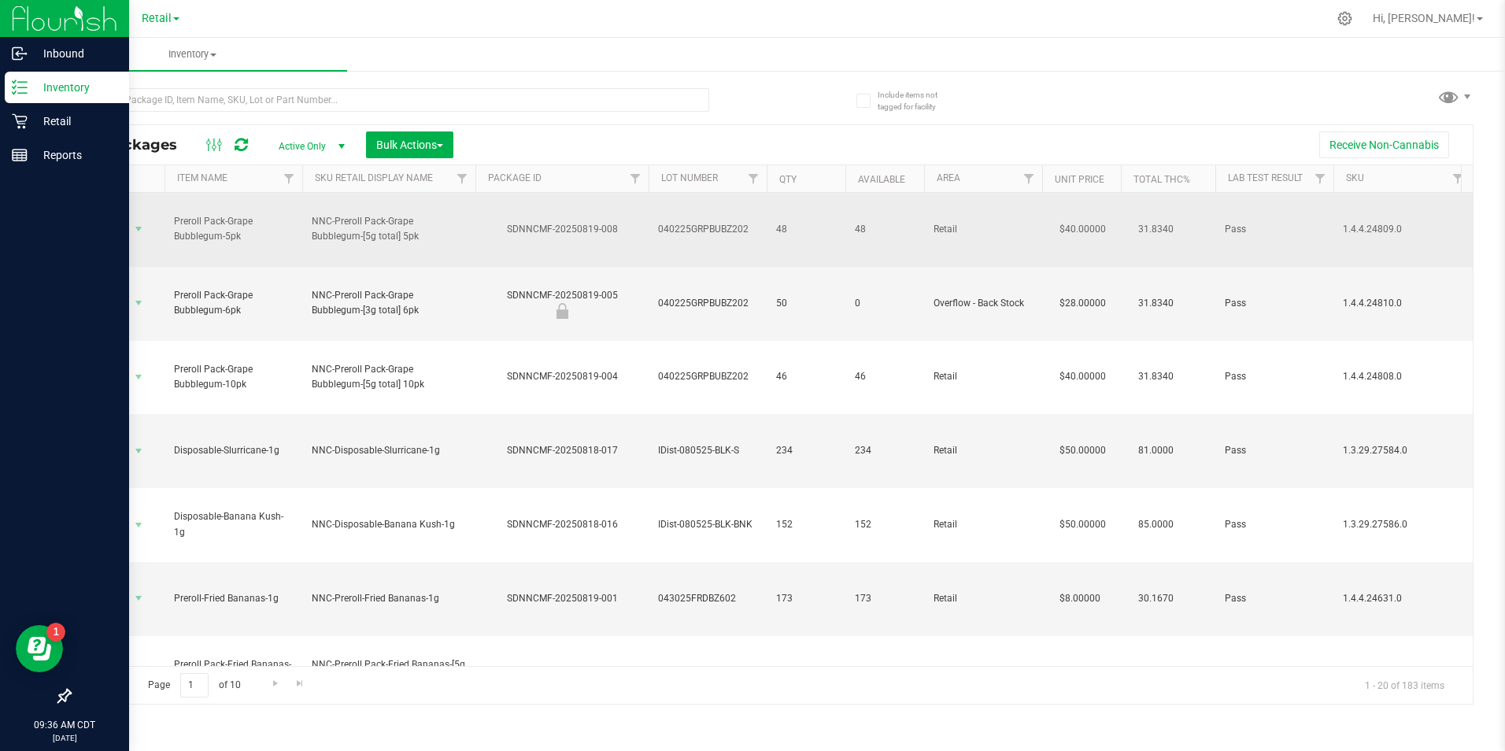
click at [1018, 195] on td "Retail" at bounding box center [983, 230] width 118 height 74
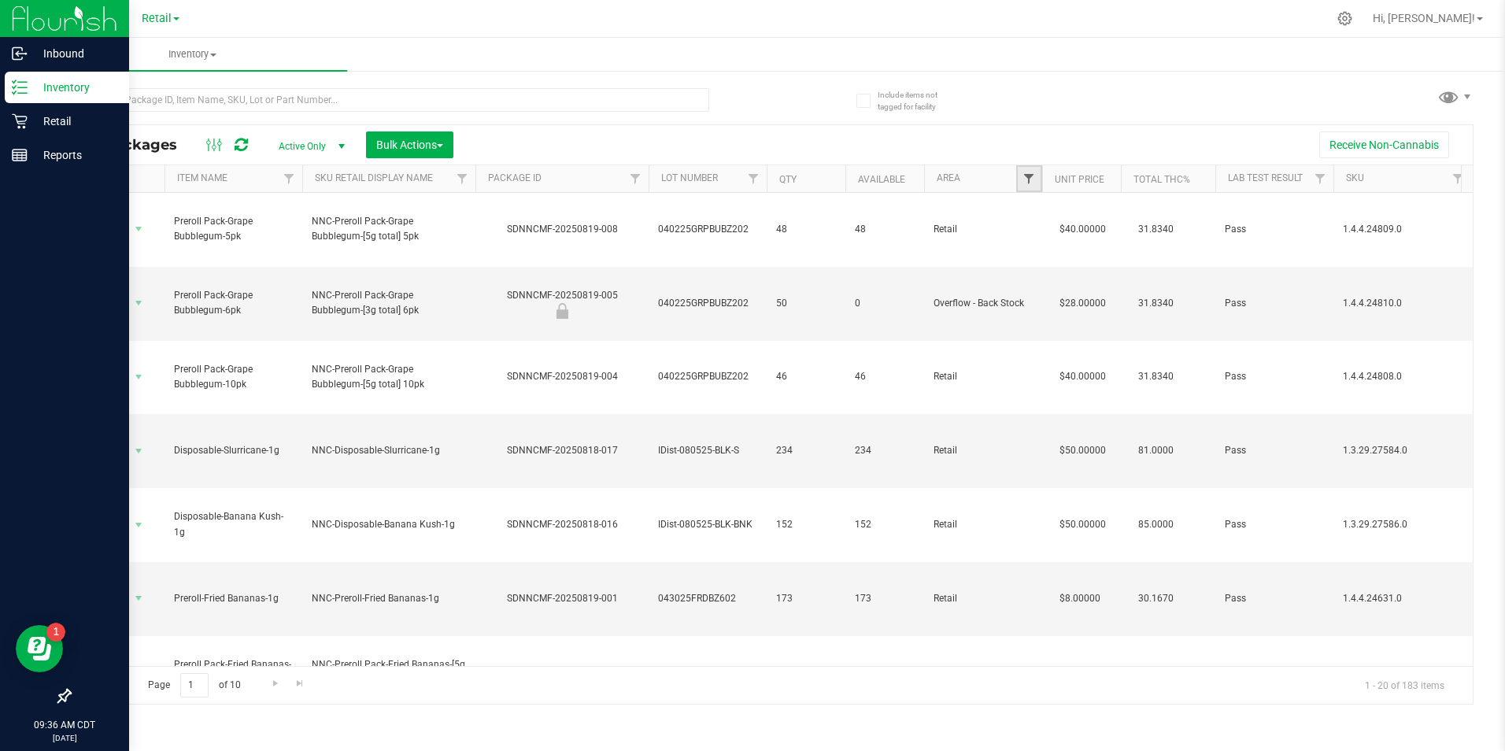
click at [1027, 179] on span "Filter" at bounding box center [1028, 178] width 13 height 13
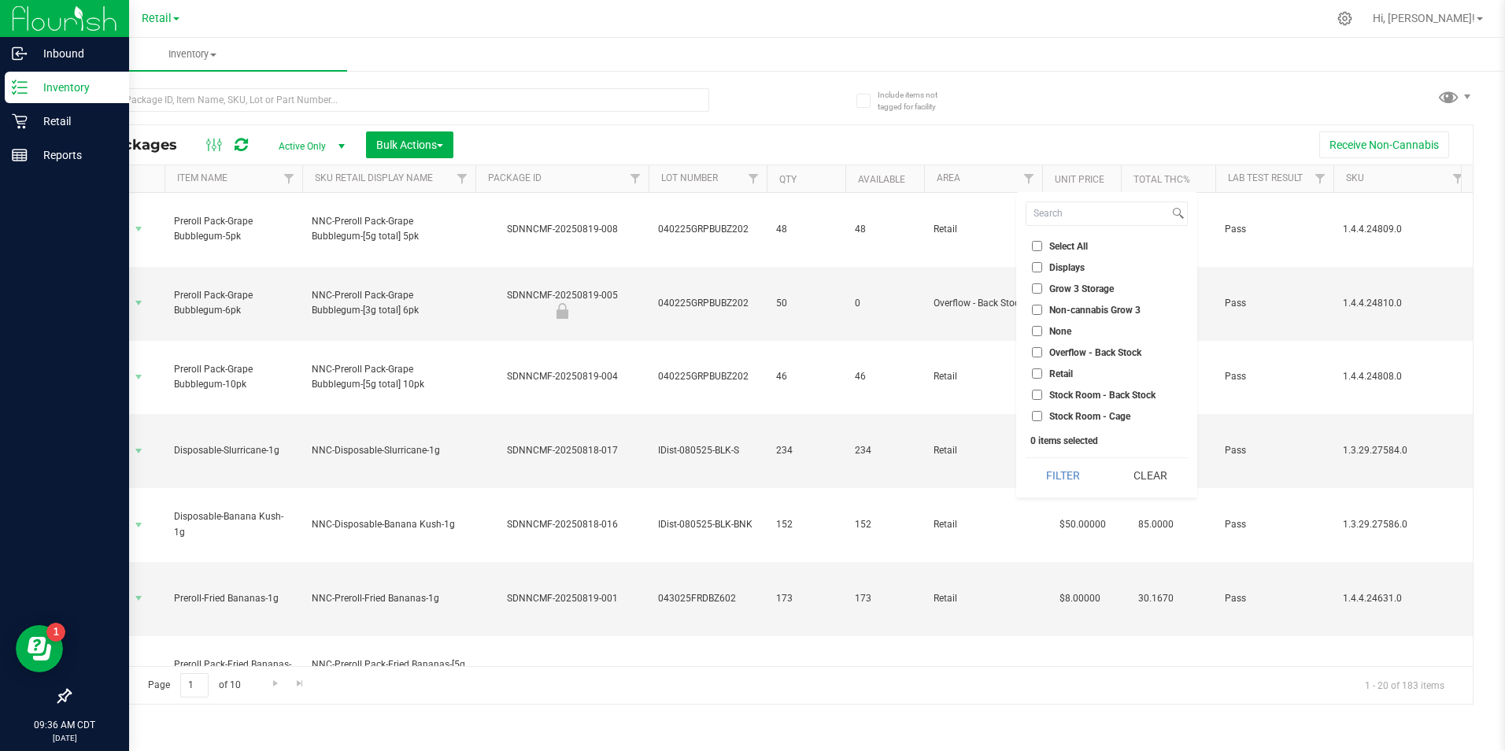
click at [1028, 371] on li "Retail" at bounding box center [1106, 373] width 162 height 17
click at [1040, 376] on input "Retail" at bounding box center [1037, 373] width 10 height 10
checkbox input "true"
click at [1059, 463] on button "Filter" at bounding box center [1063, 475] width 76 height 35
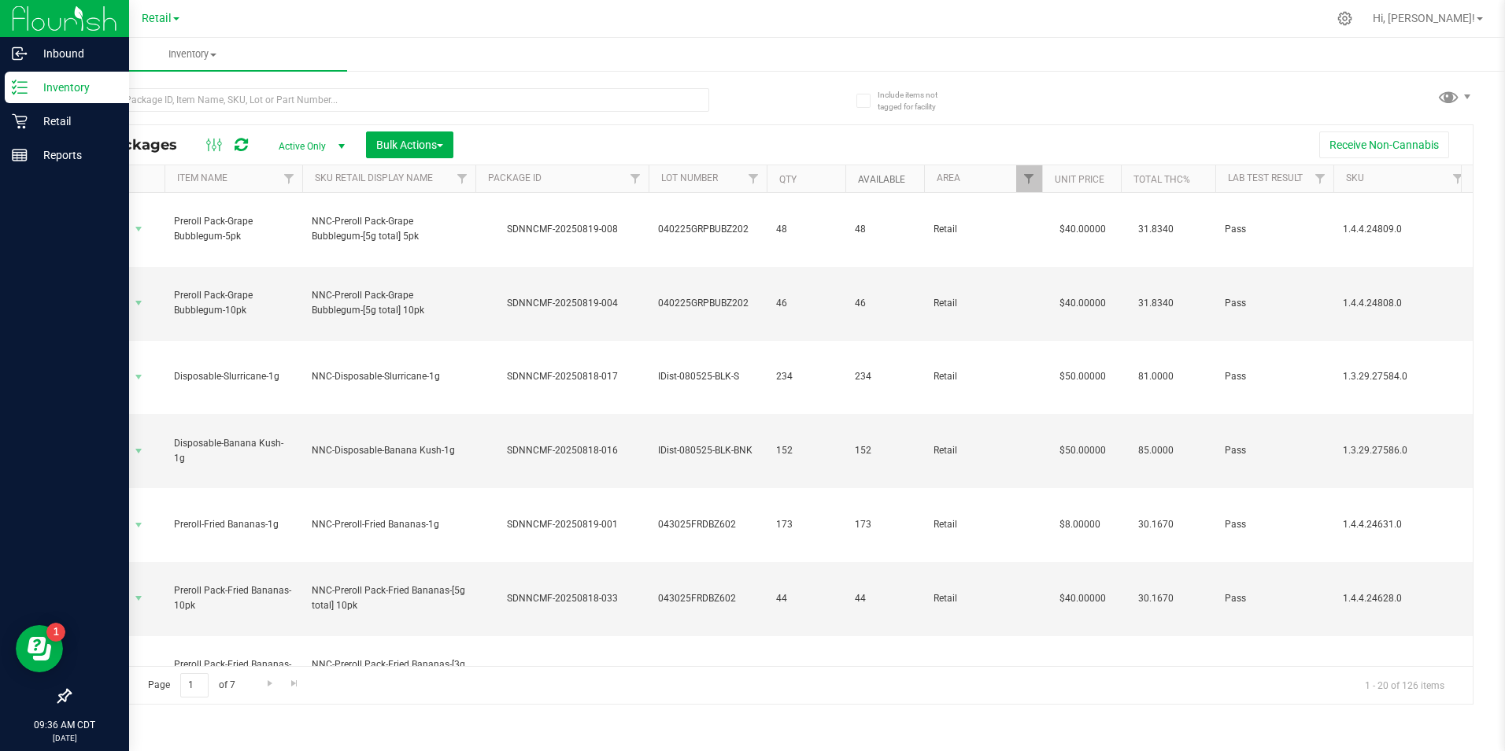
click at [885, 179] on link "Available" at bounding box center [881, 179] width 47 height 11
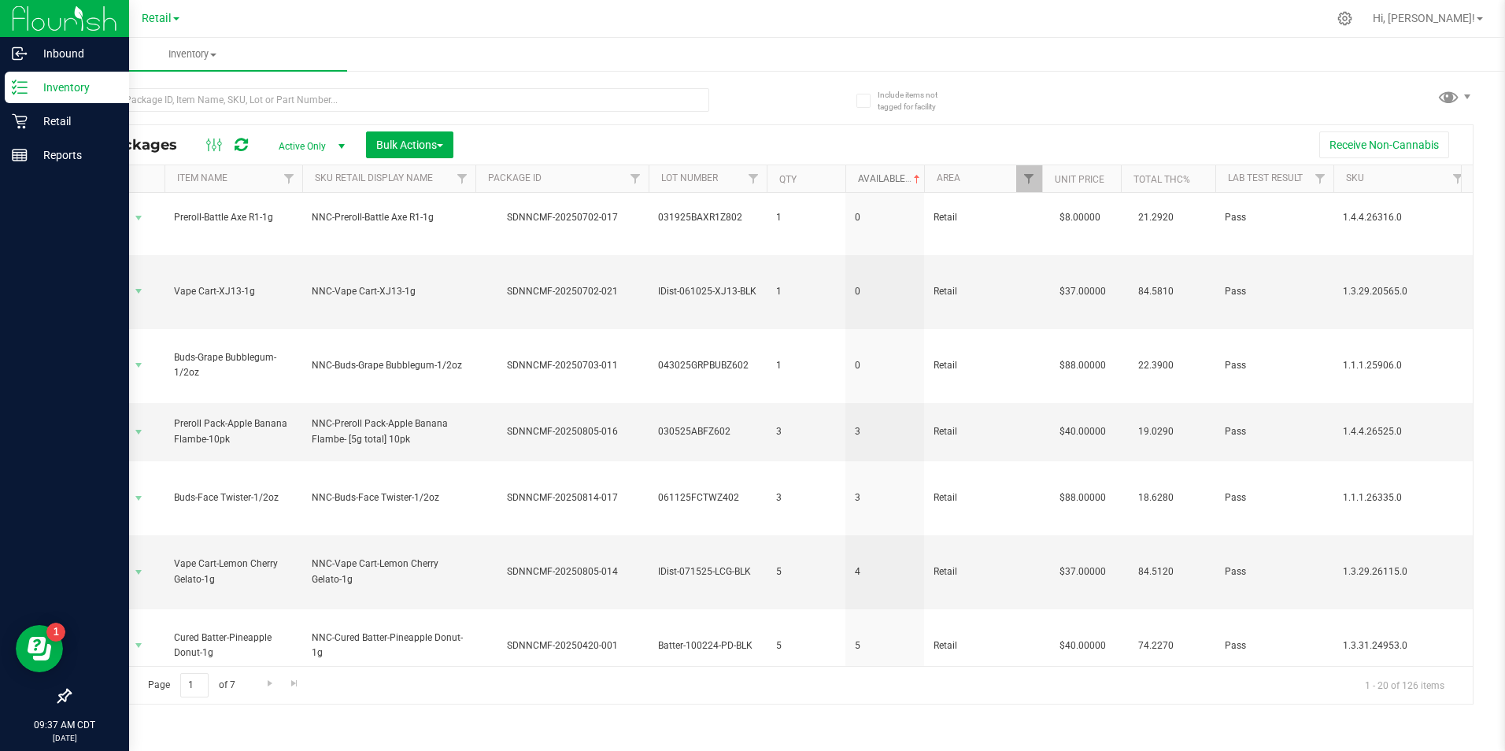
scroll to position [315, 0]
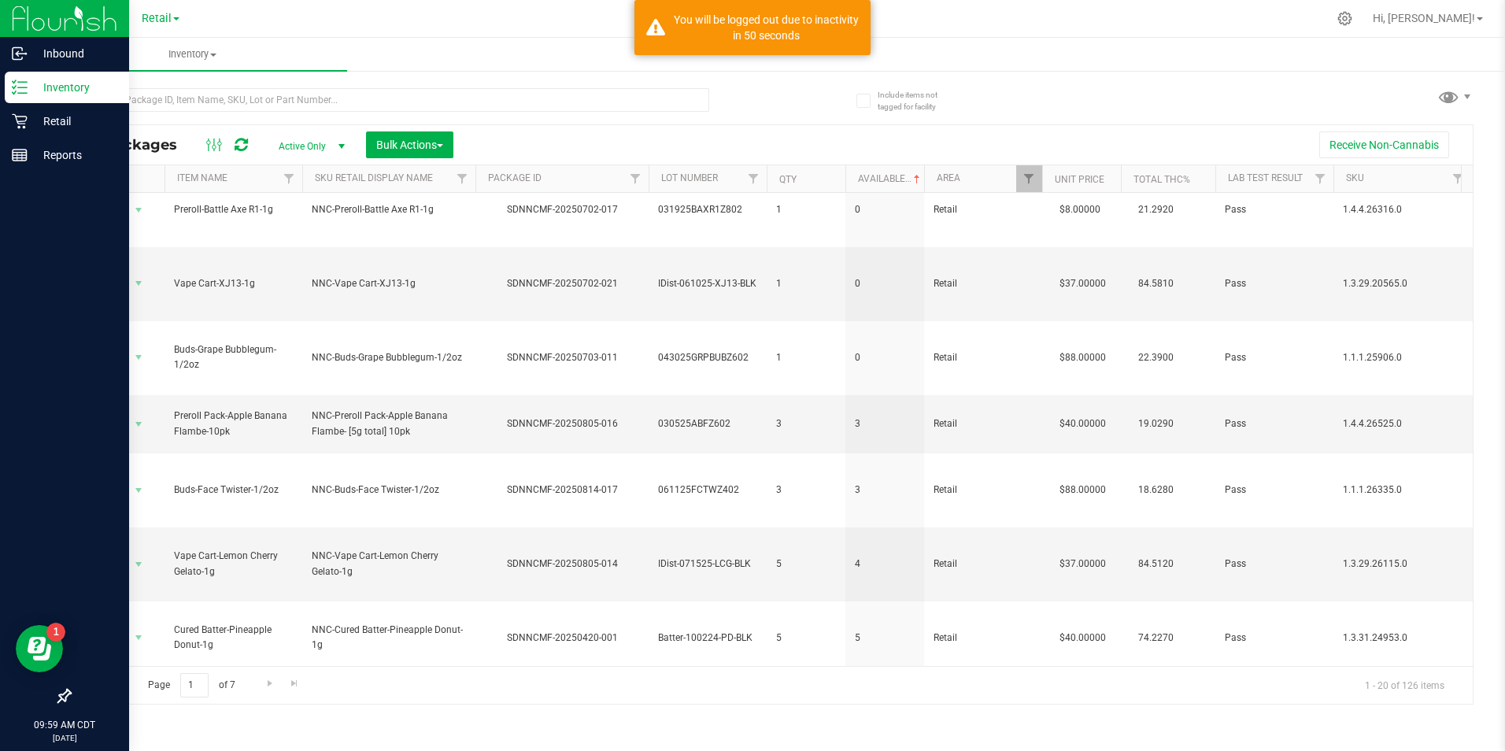
click at [1043, 62] on ul "Inventory All packages All inventory Waste log Create inventory" at bounding box center [790, 55] width 1505 height 34
click at [1041, 64] on ul "Inventory All packages All inventory Waste log Create inventory" at bounding box center [790, 55] width 1505 height 34
click at [1048, 61] on ul "Inventory All packages All inventory Waste log Create inventory" at bounding box center [790, 55] width 1505 height 34
click at [31, 125] on p "Retail" at bounding box center [75, 121] width 94 height 19
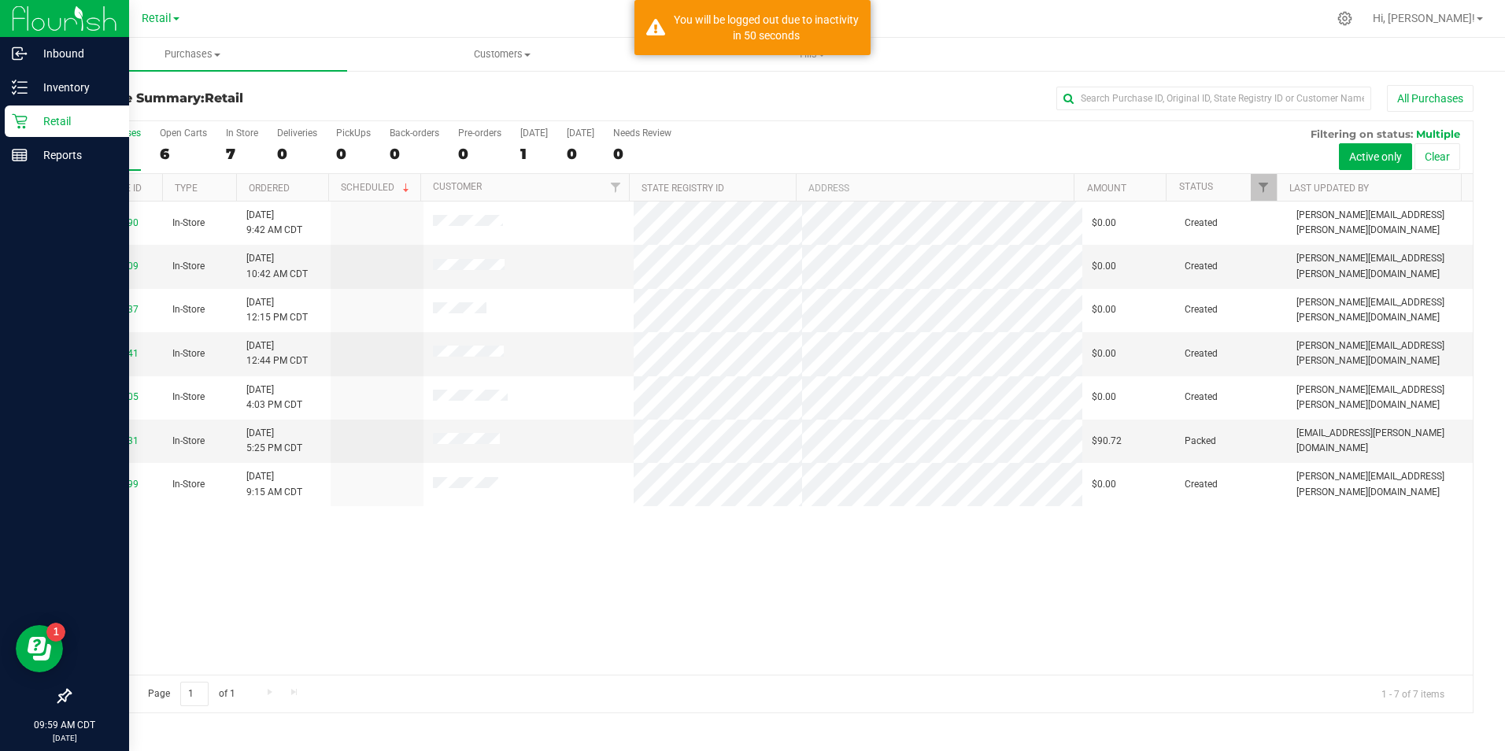
click at [1003, 51] on ul "Purchases Summary of purchases Fulfillment All purchases Customers All customer…" at bounding box center [790, 55] width 1505 height 34
